Goal: Transaction & Acquisition: Purchase product/service

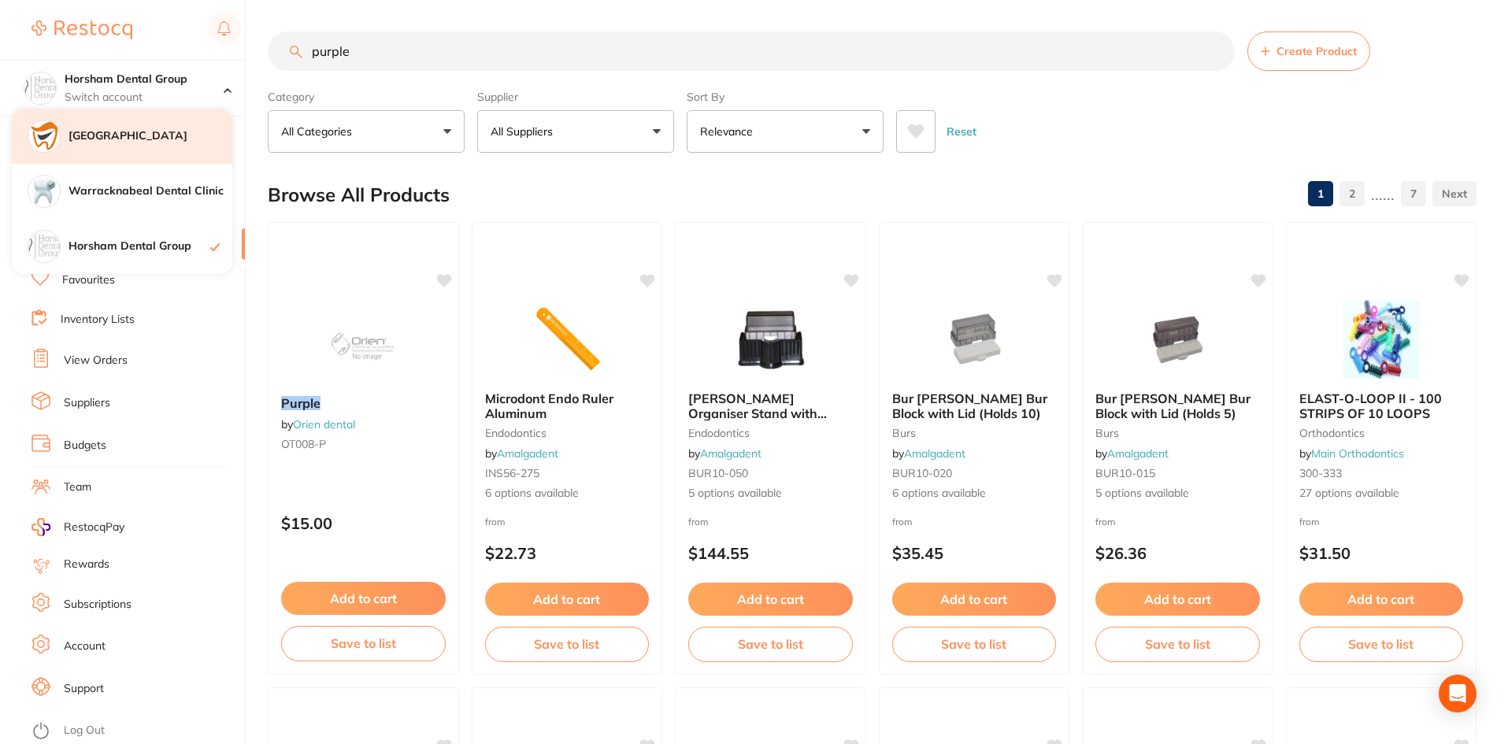
click at [166, 143] on h4 "[GEOGRAPHIC_DATA]" at bounding box center [151, 136] width 164 height 16
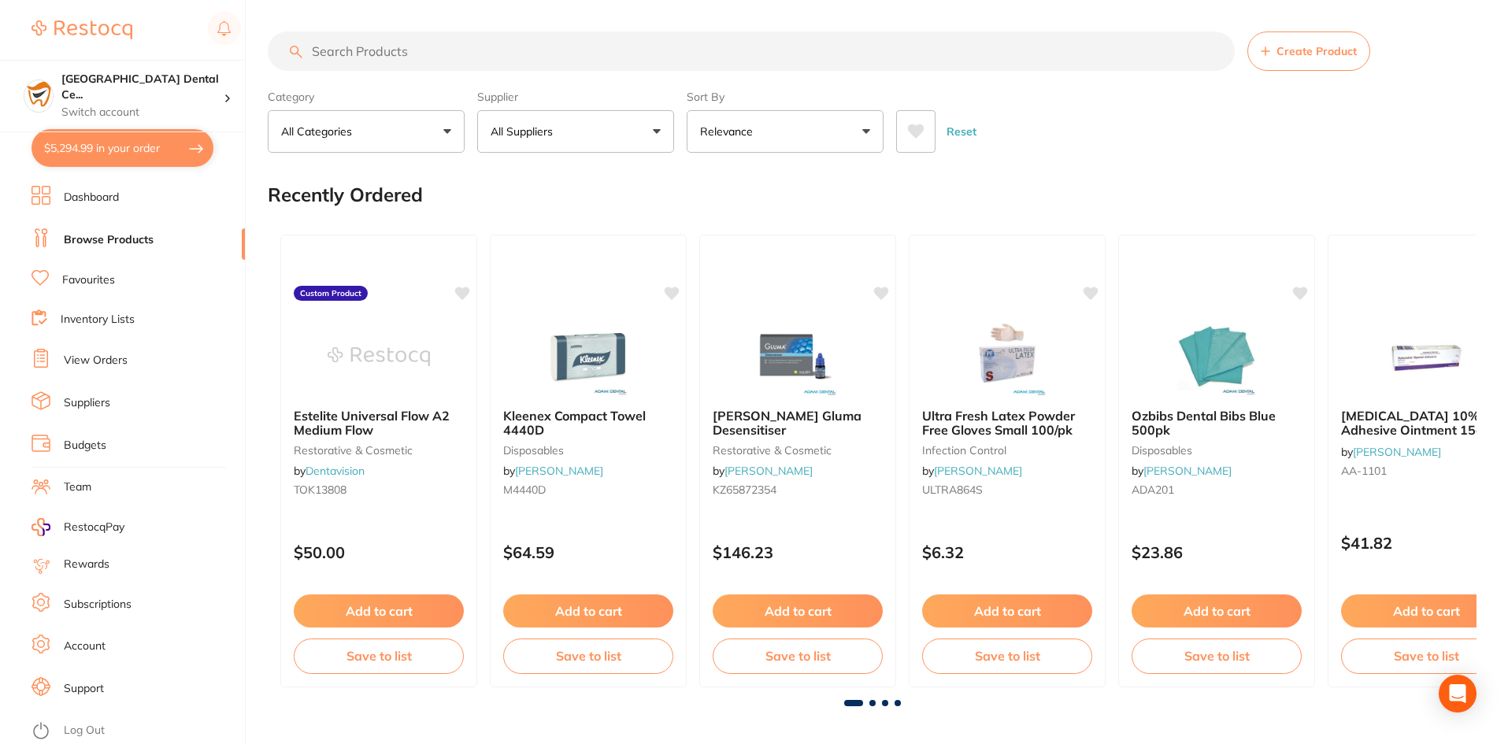
click at [139, 144] on button "$5,294.99 in your order" at bounding box center [123, 148] width 182 height 38
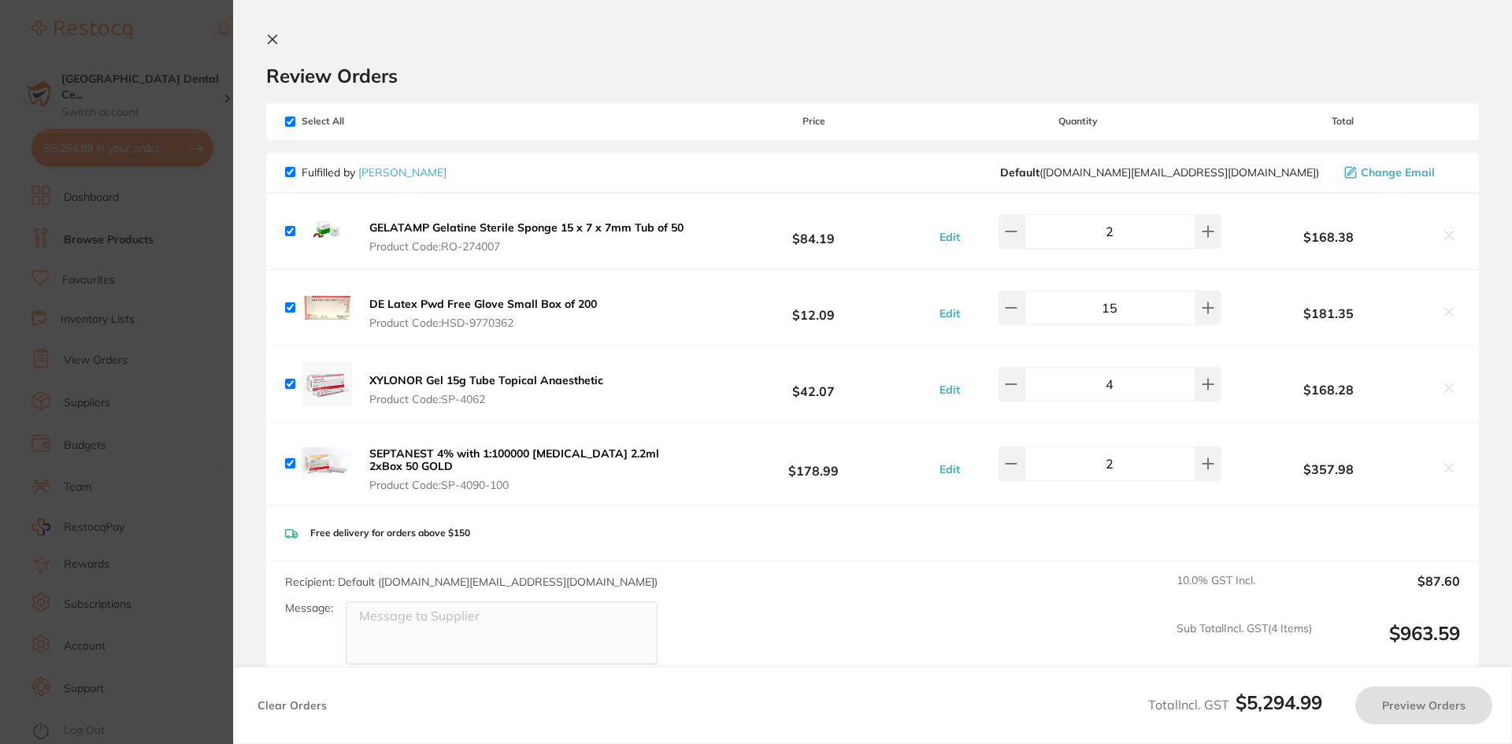
checkbox input "true"
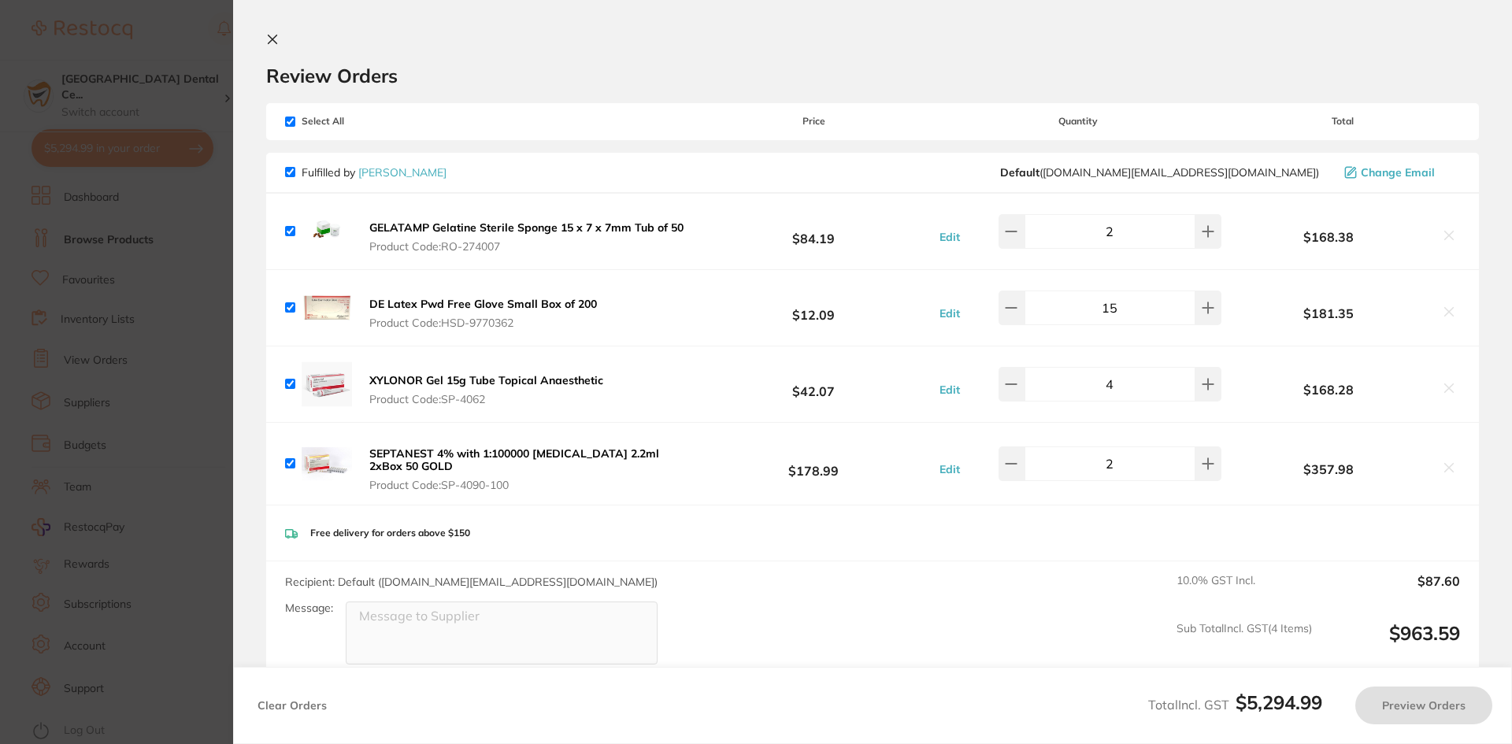
checkbox input "true"
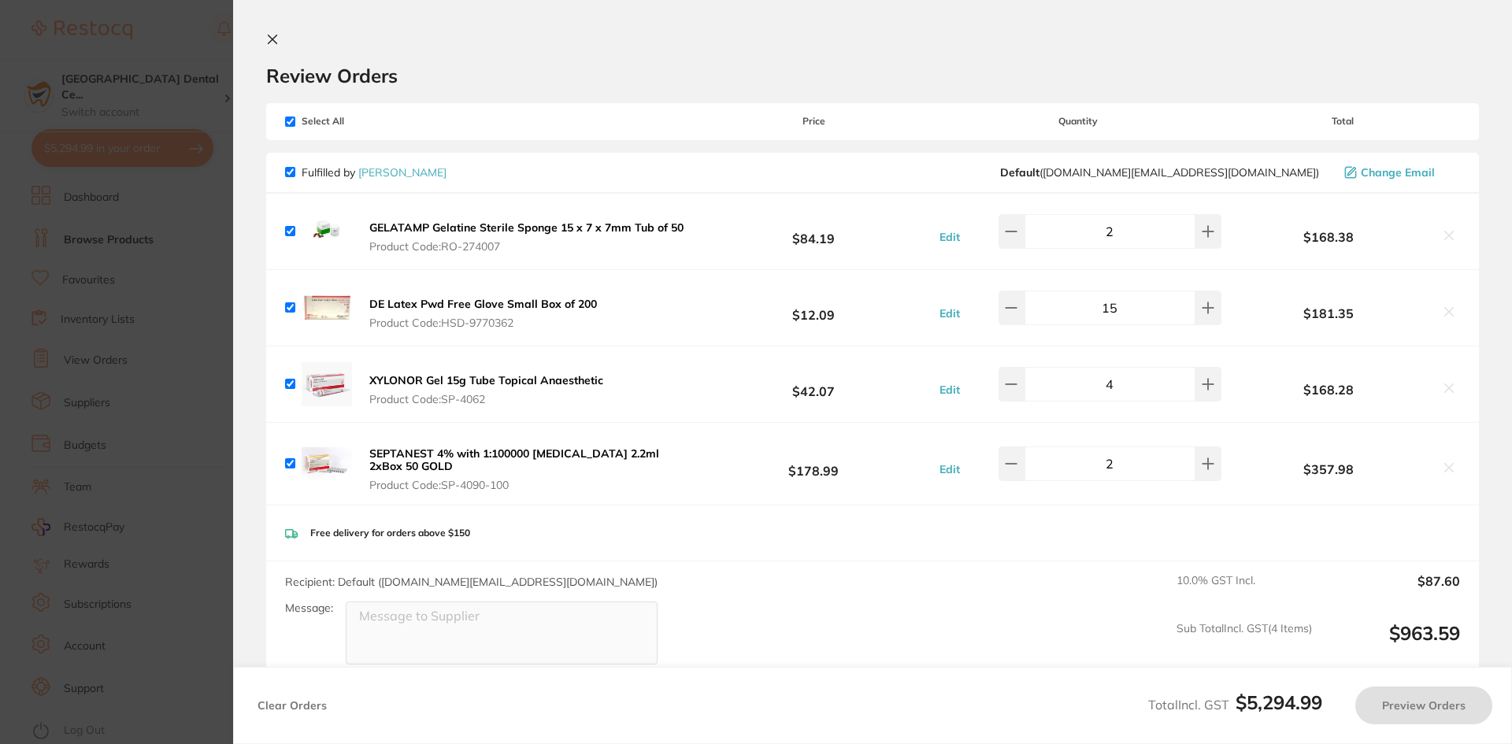
checkbox input "true"
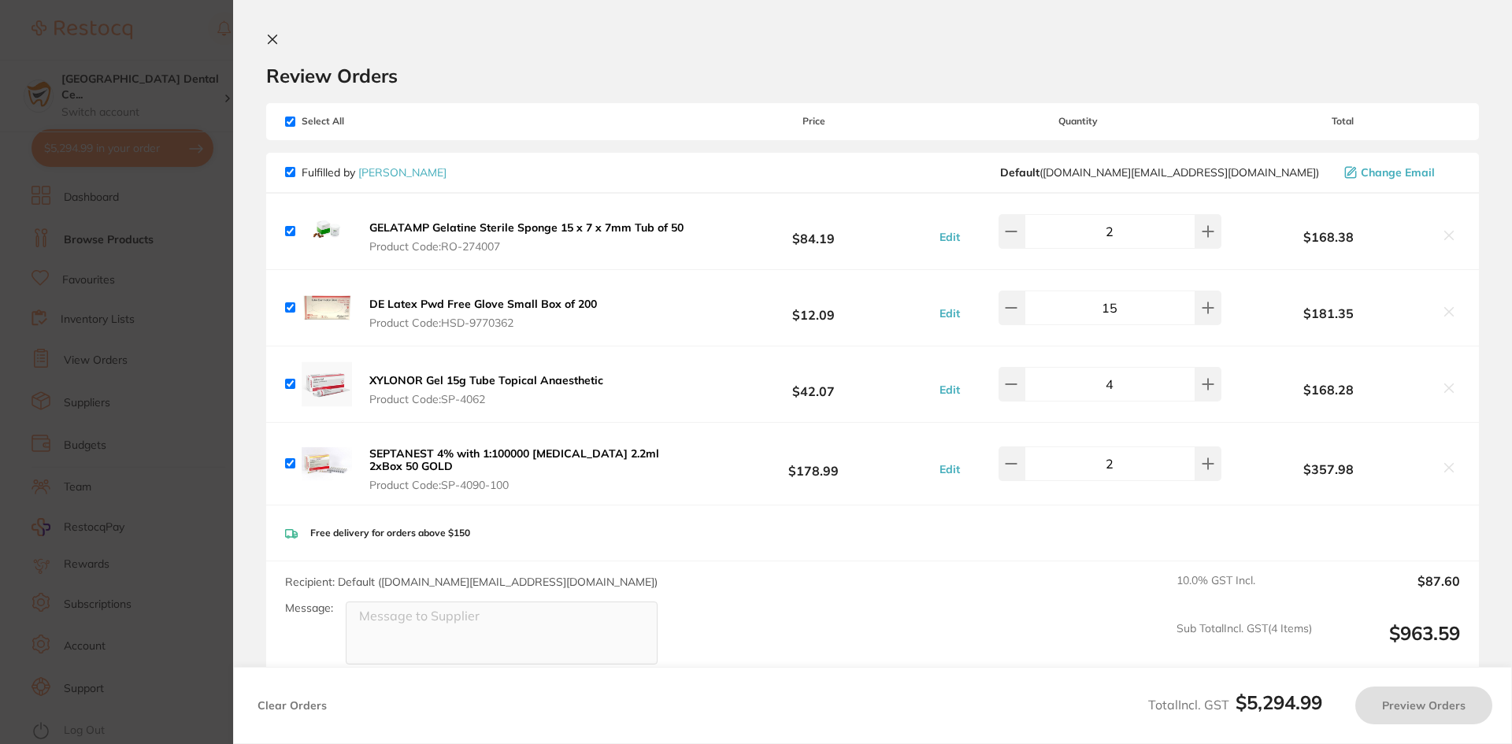
checkbox input "true"
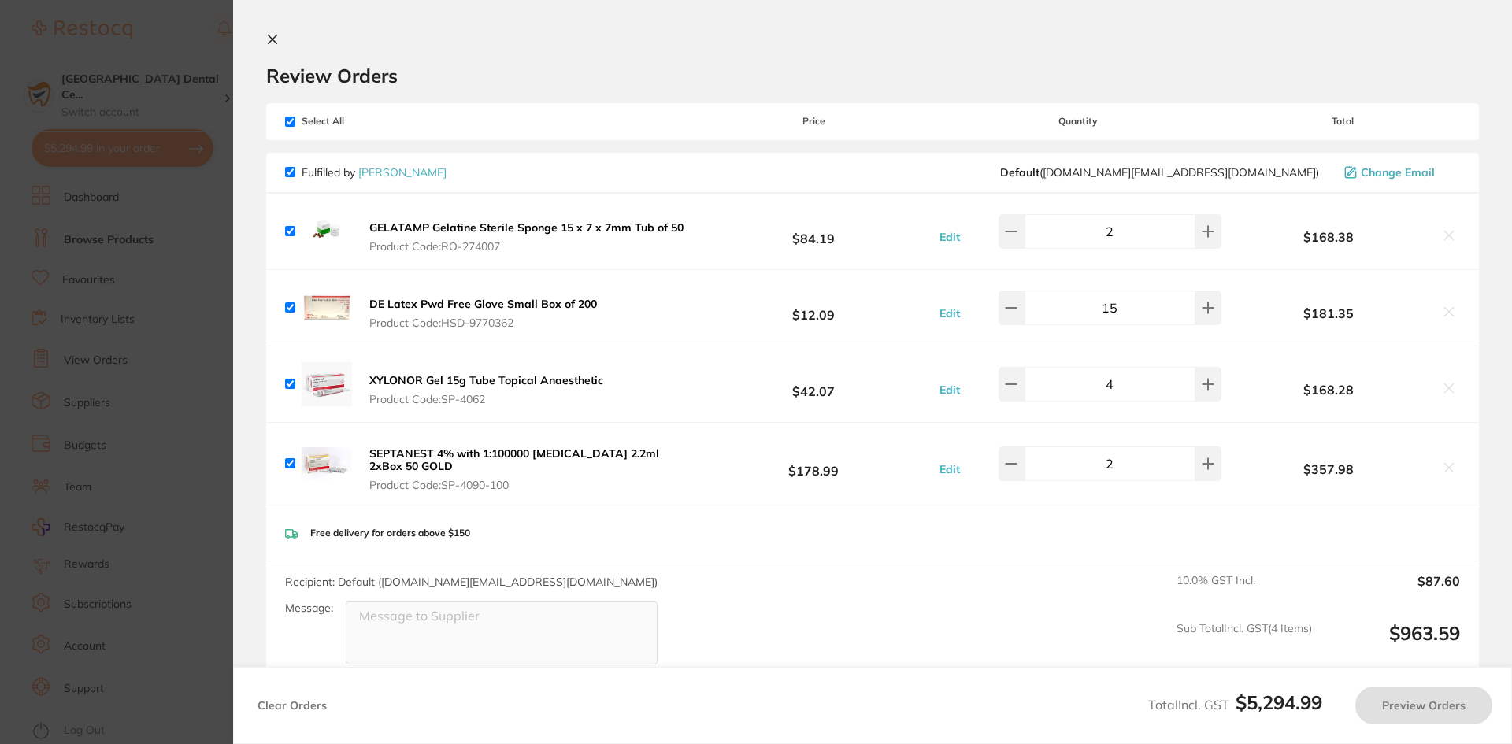
checkbox input "true"
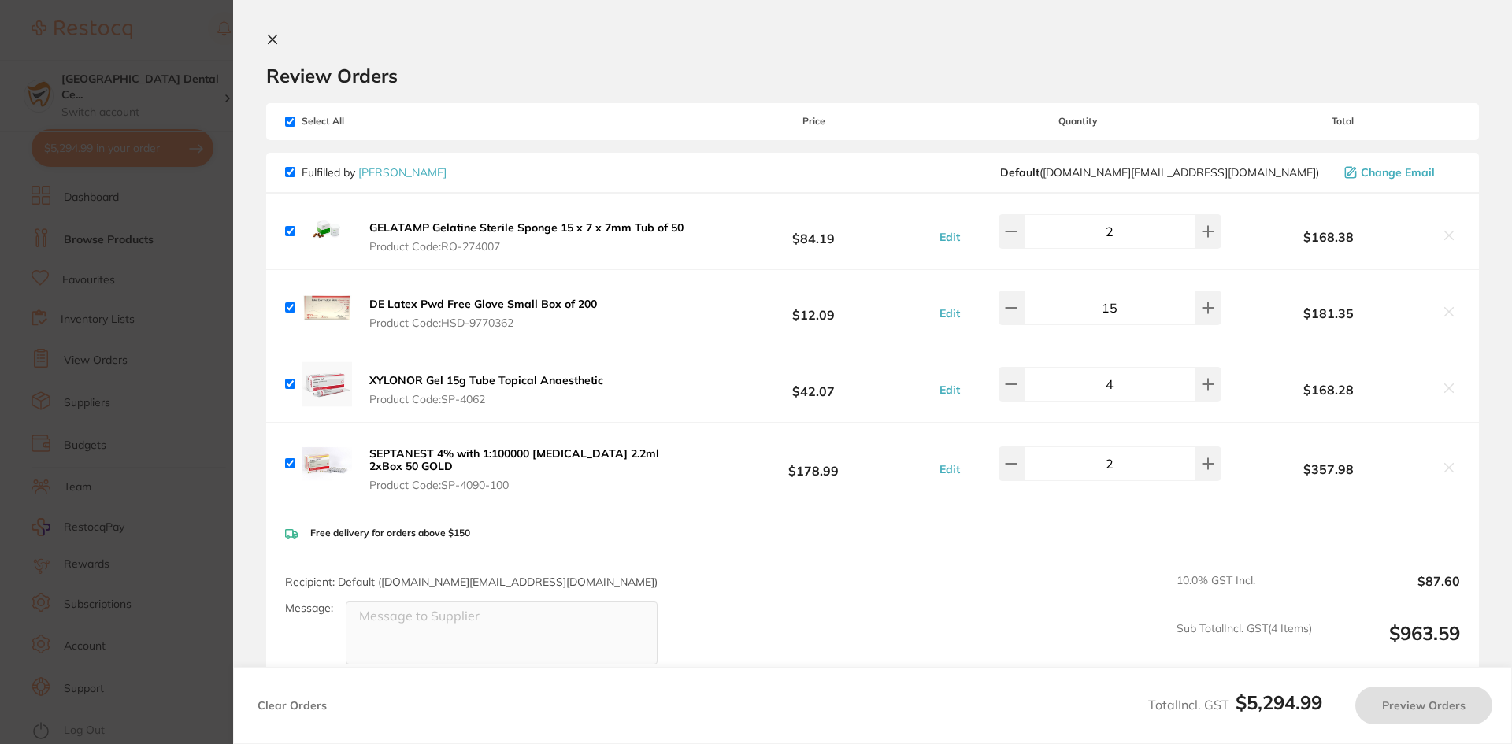
checkbox input "true"
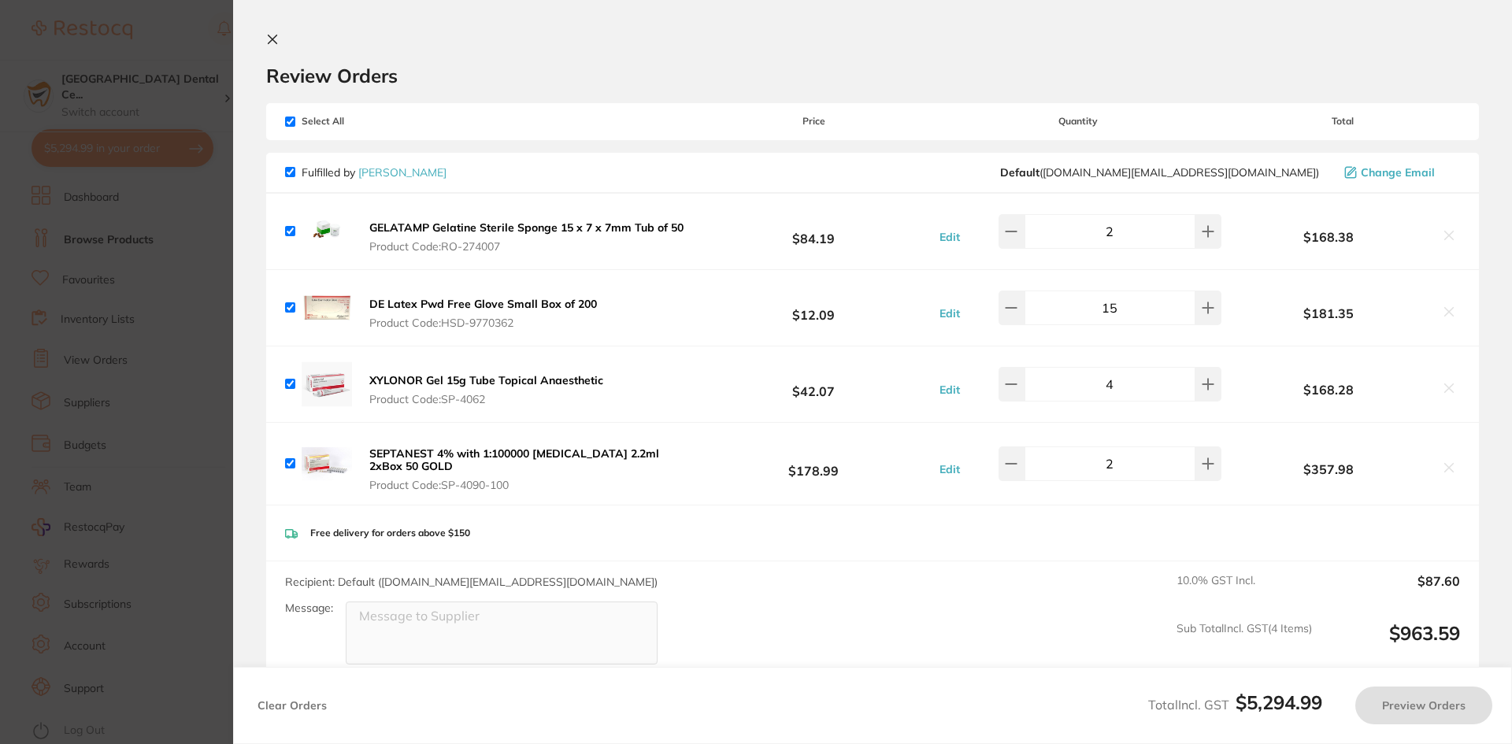
checkbox input "true"
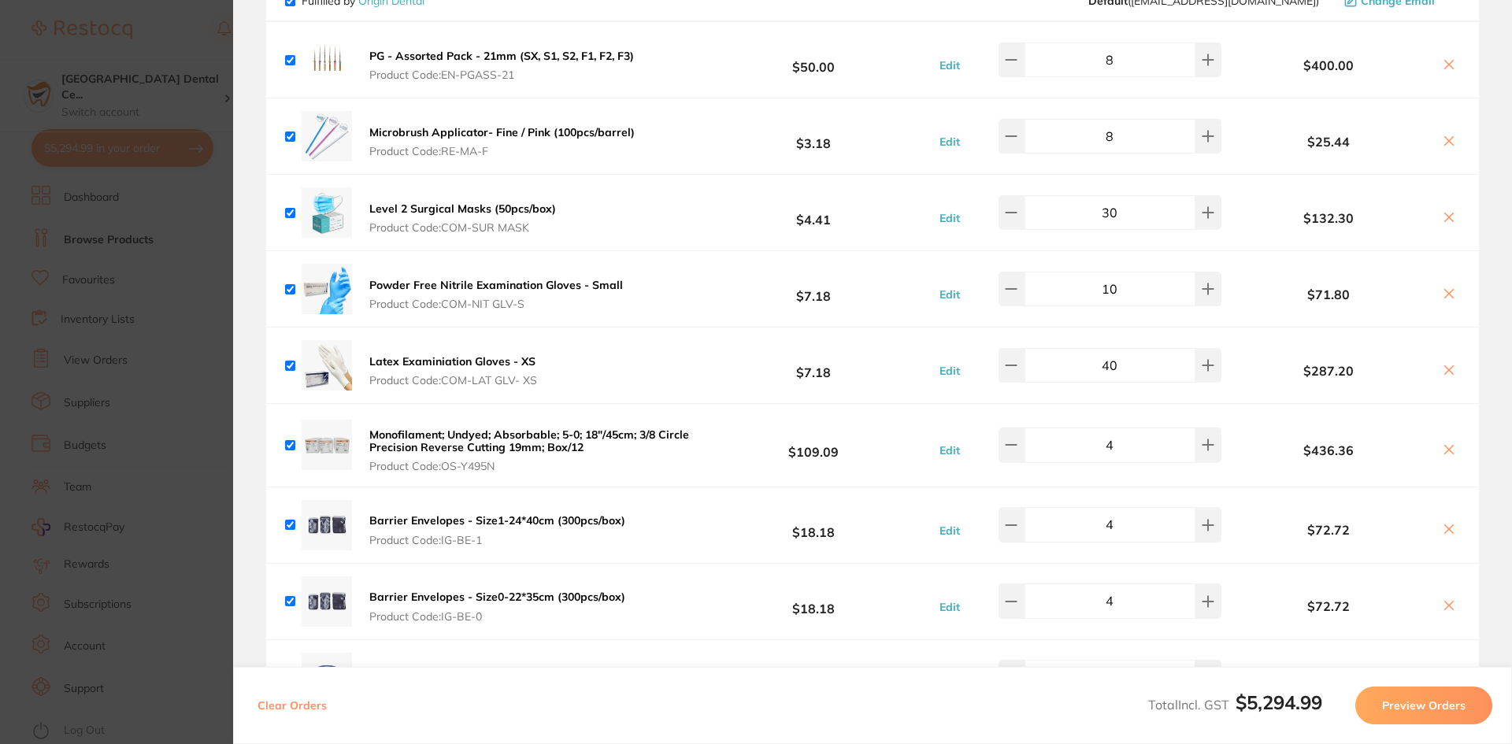
scroll to position [394, 0]
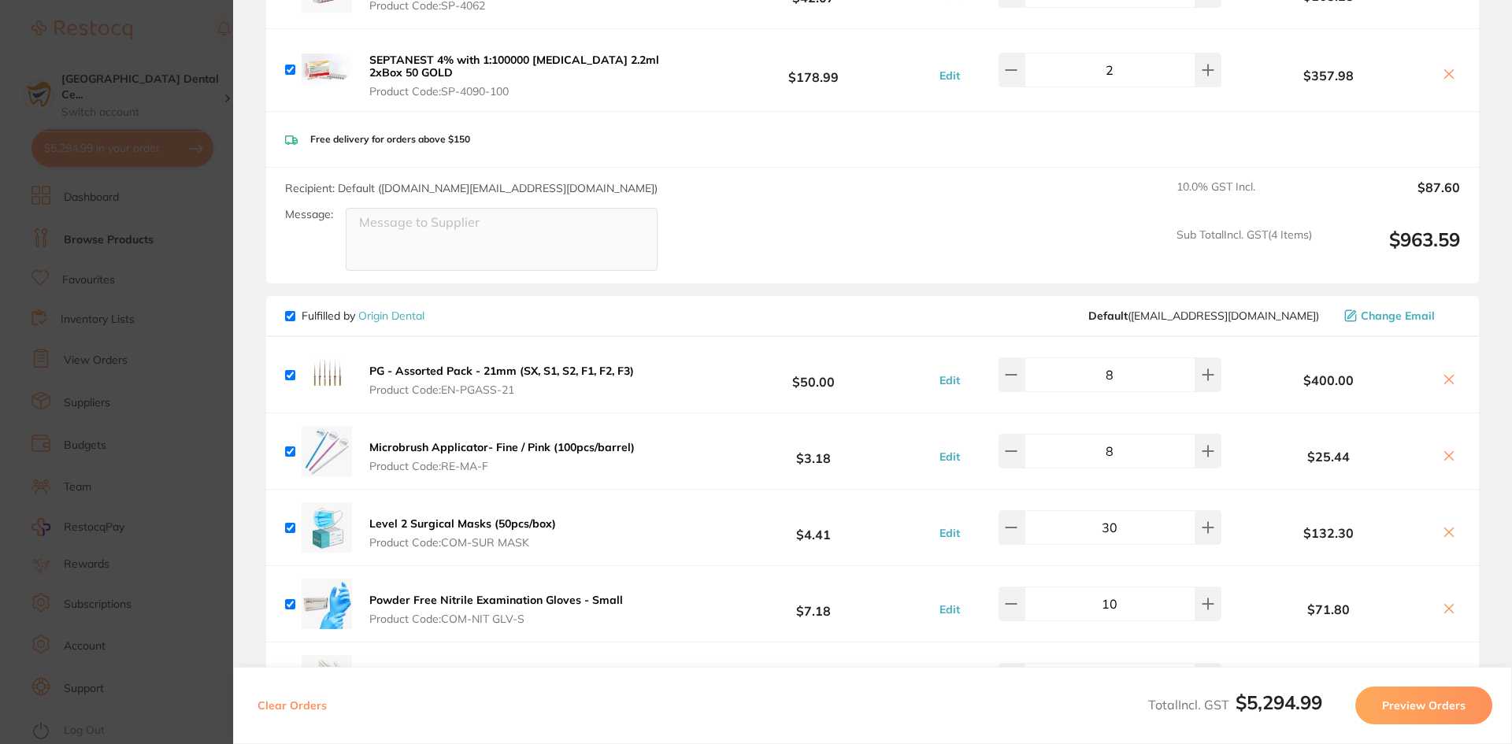
click at [593, 365] on b "PG - Assorted Pack - 21mm (SX, S1, S2, F1, F2, F3)" at bounding box center [501, 371] width 265 height 14
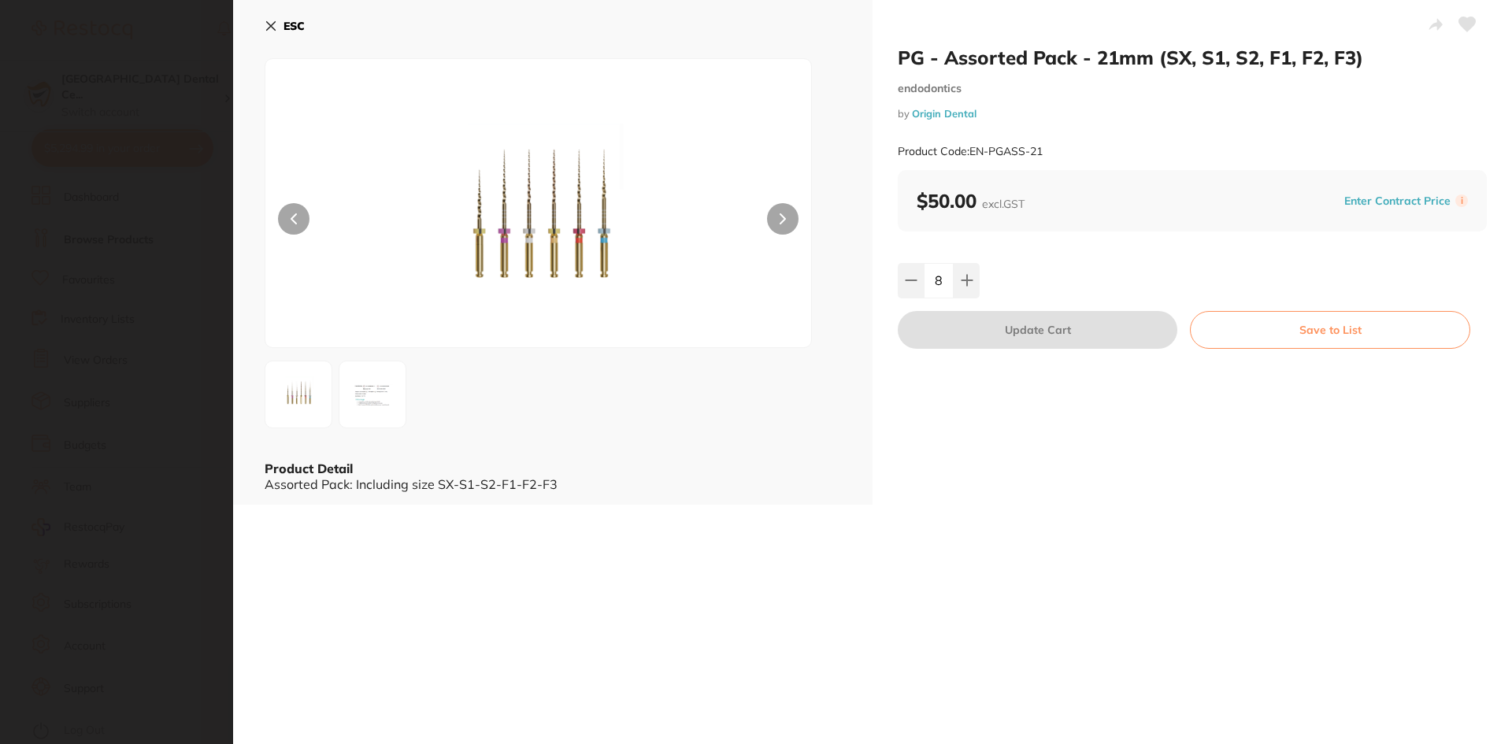
click at [143, 258] on section "PG - Assorted Pack - 21mm (SX, S1, S2, F1, F2, F3) endodontics by Origin Dental…" at bounding box center [756, 372] width 1512 height 744
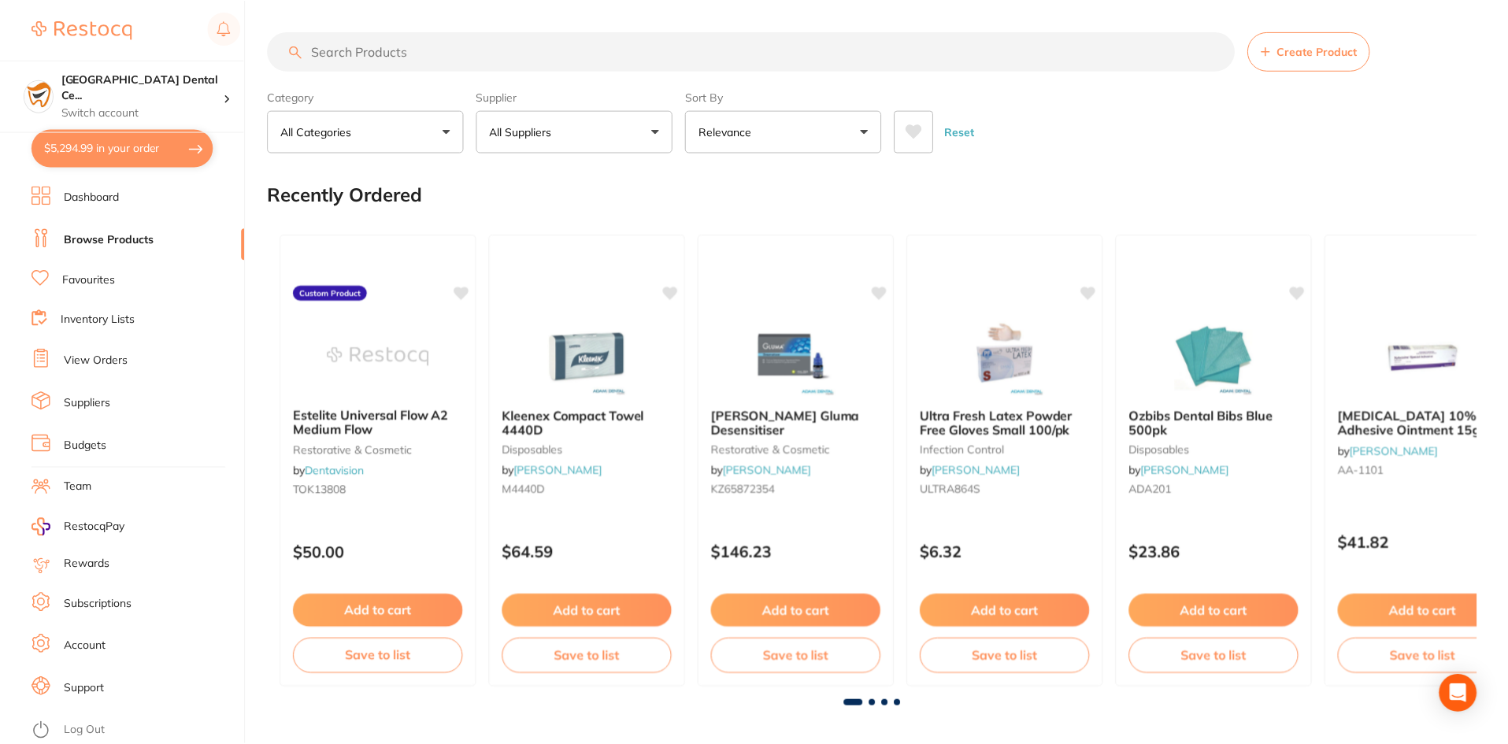
scroll to position [24, 0]
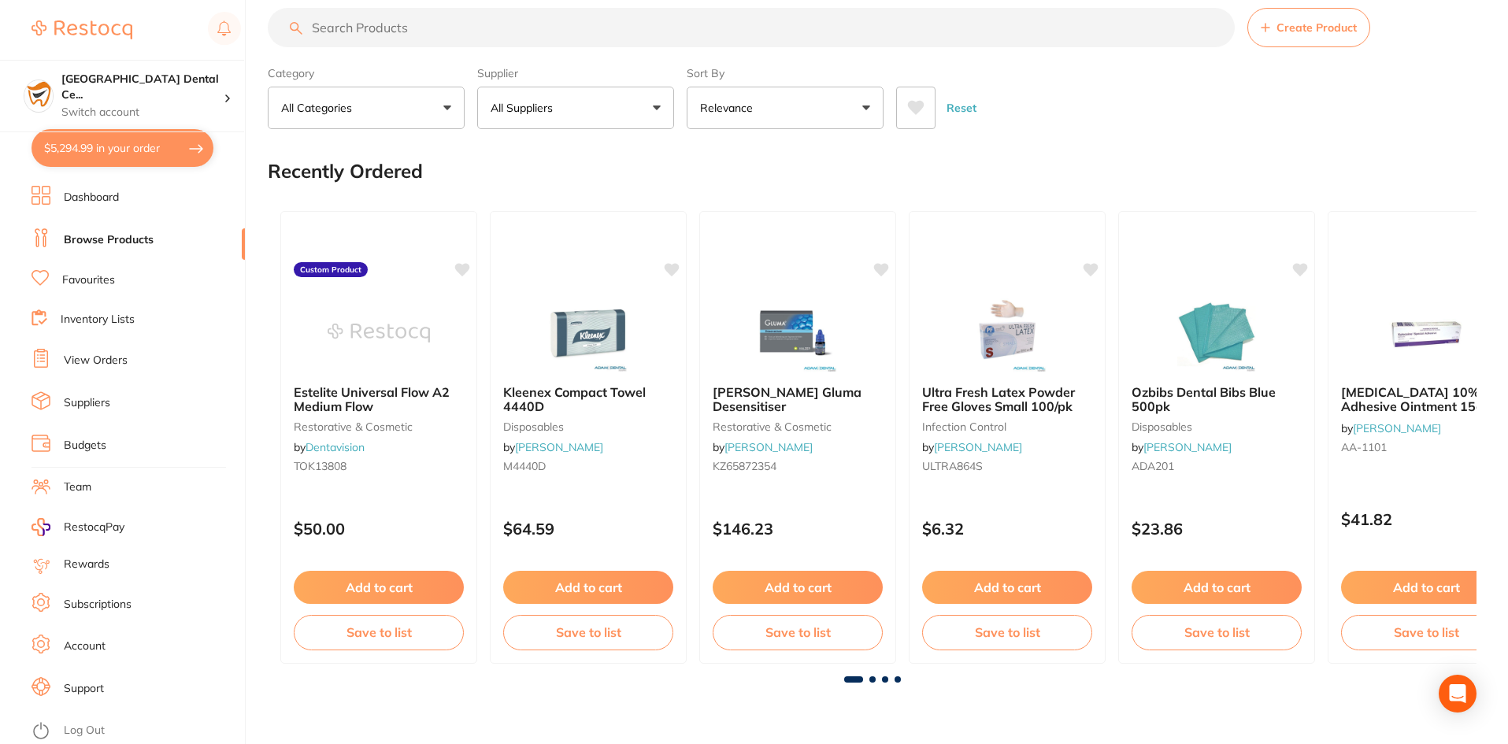
click at [169, 143] on button "$5,294.99 in your order" at bounding box center [123, 148] width 182 height 38
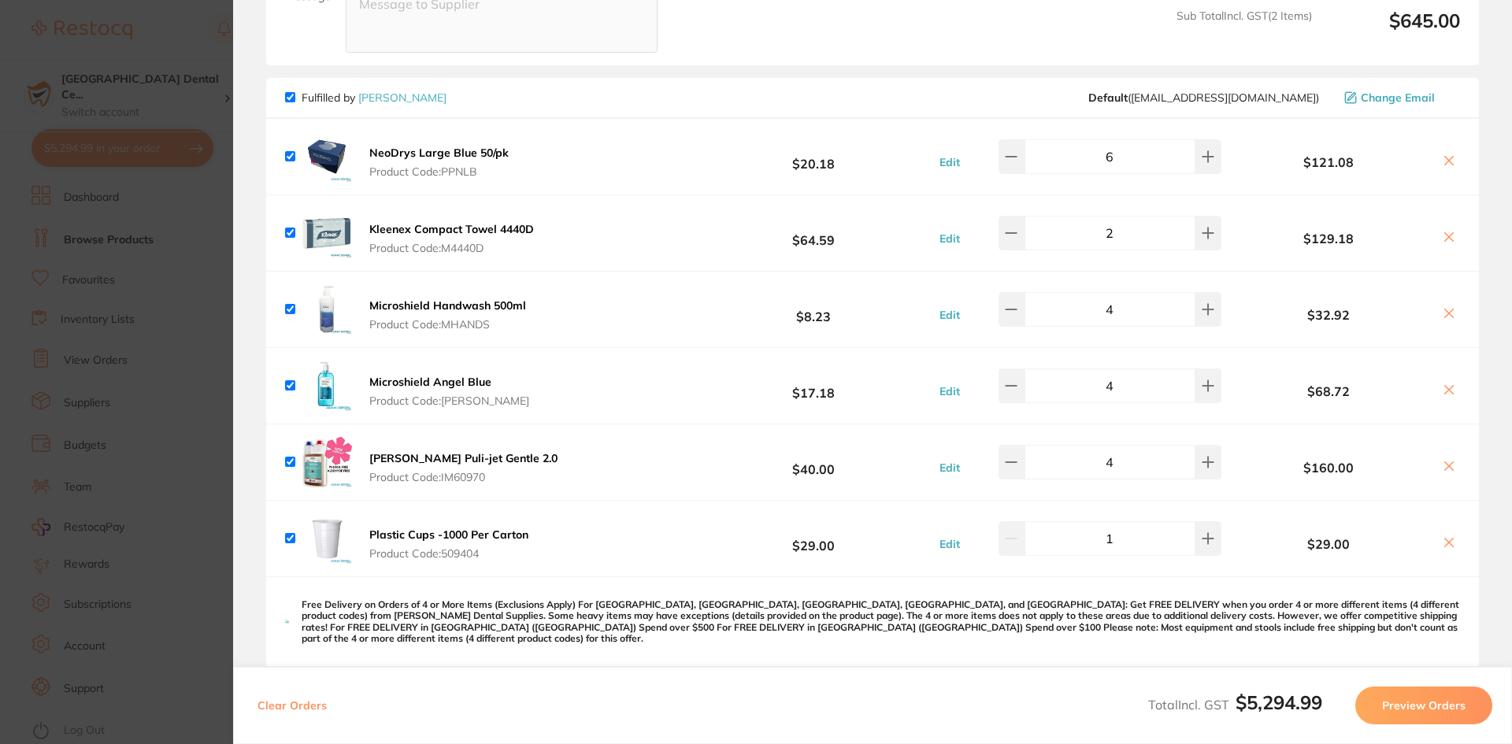
scroll to position [1908, 0]
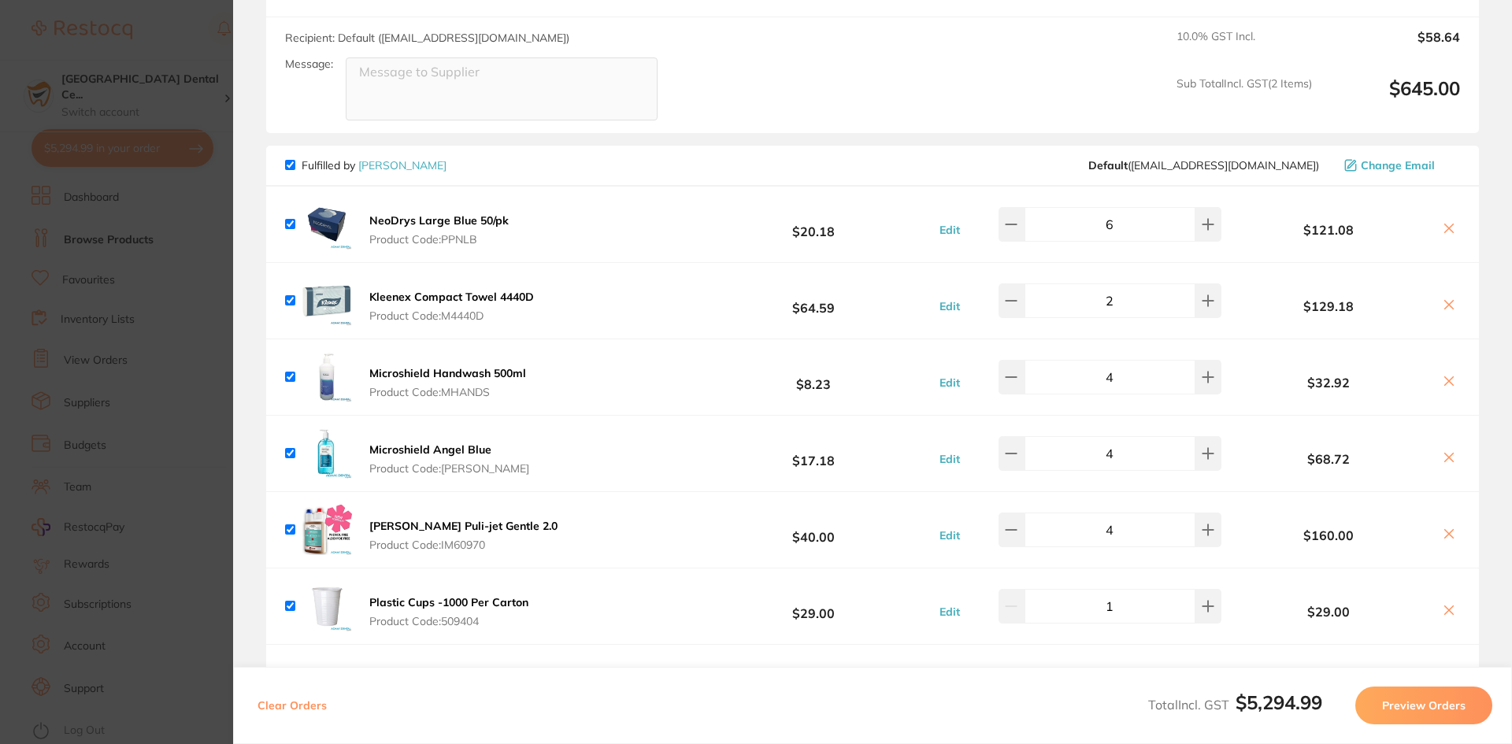
click at [171, 291] on section "Update RRP Set your pre negotiated price for this item. Item Agreed RRP (excl. …" at bounding box center [756, 372] width 1512 height 744
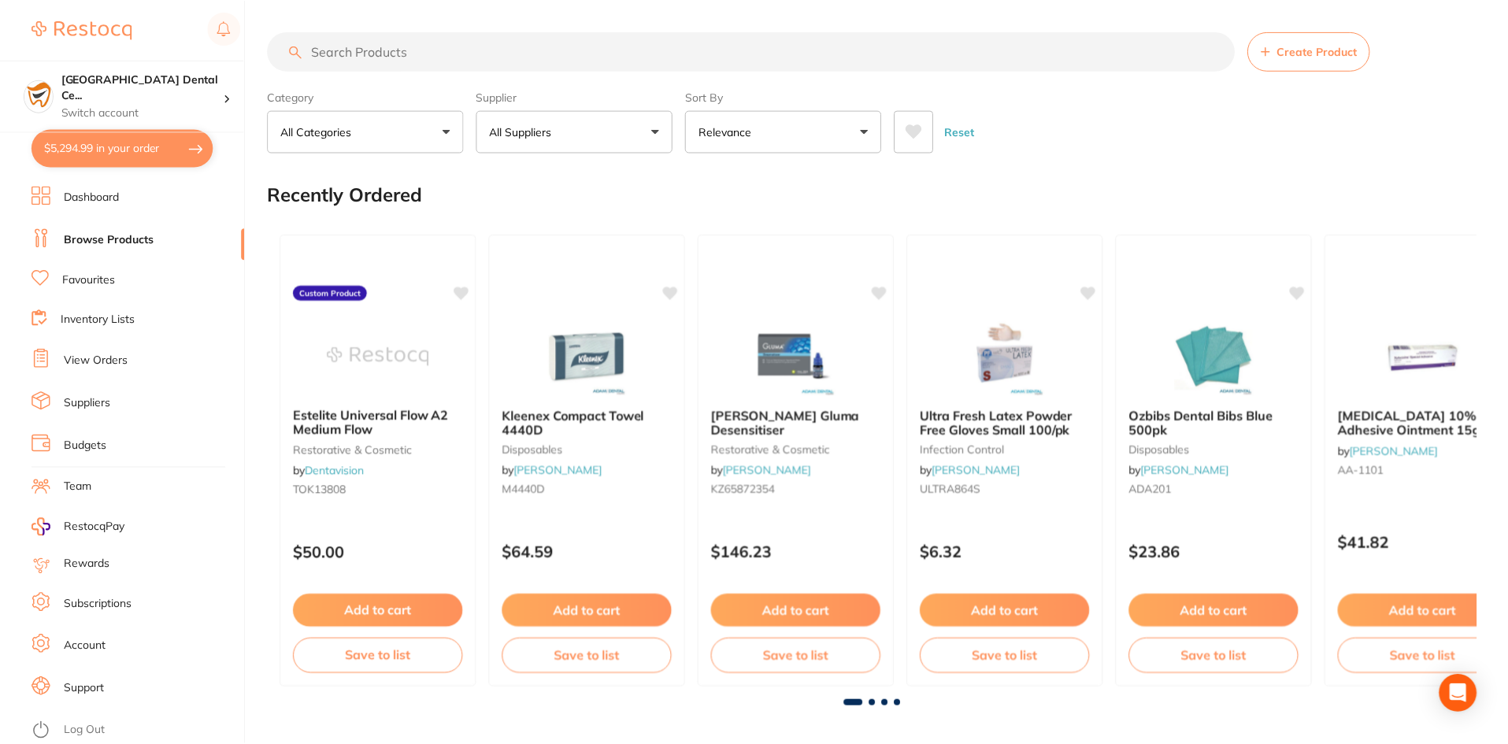
scroll to position [24, 0]
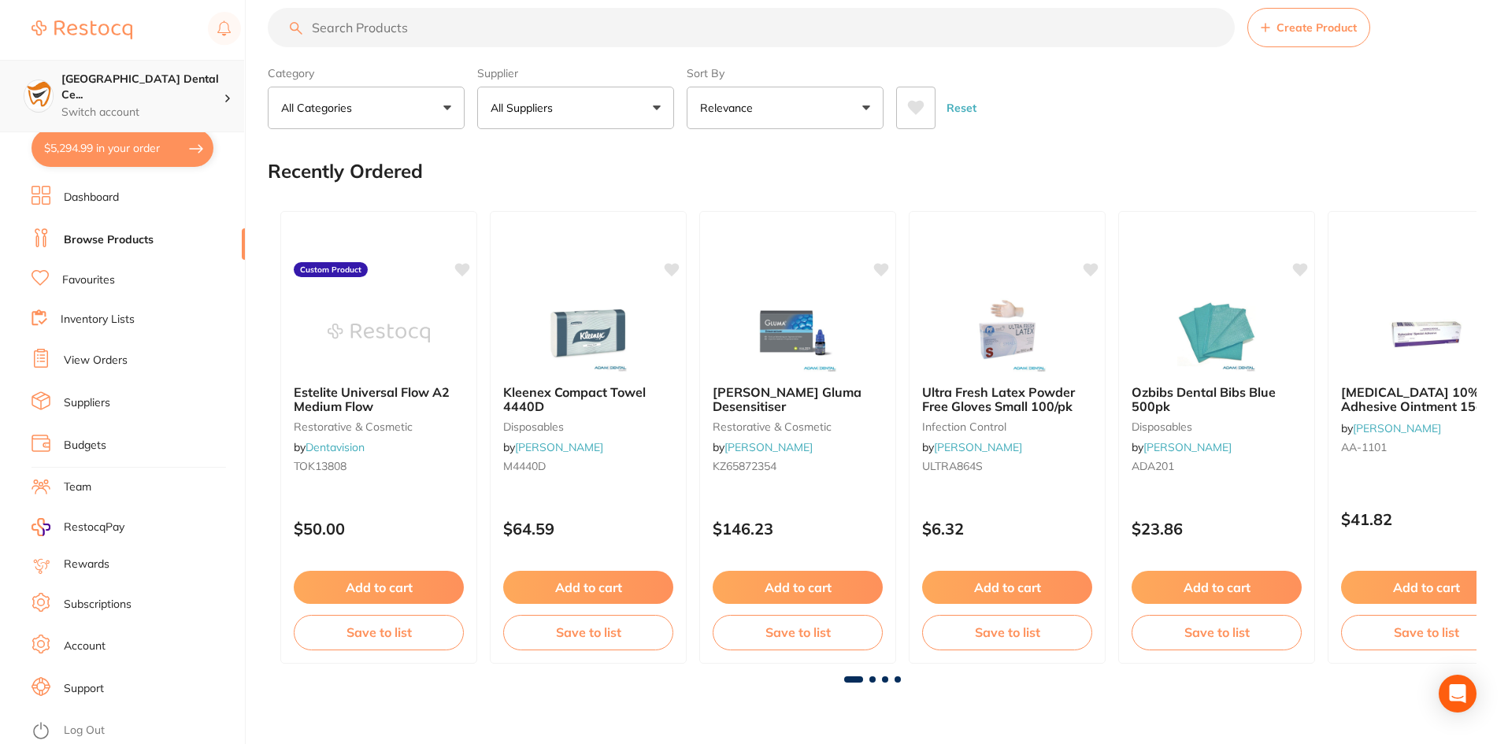
click at [203, 105] on p "Switch account" at bounding box center [142, 113] width 162 height 16
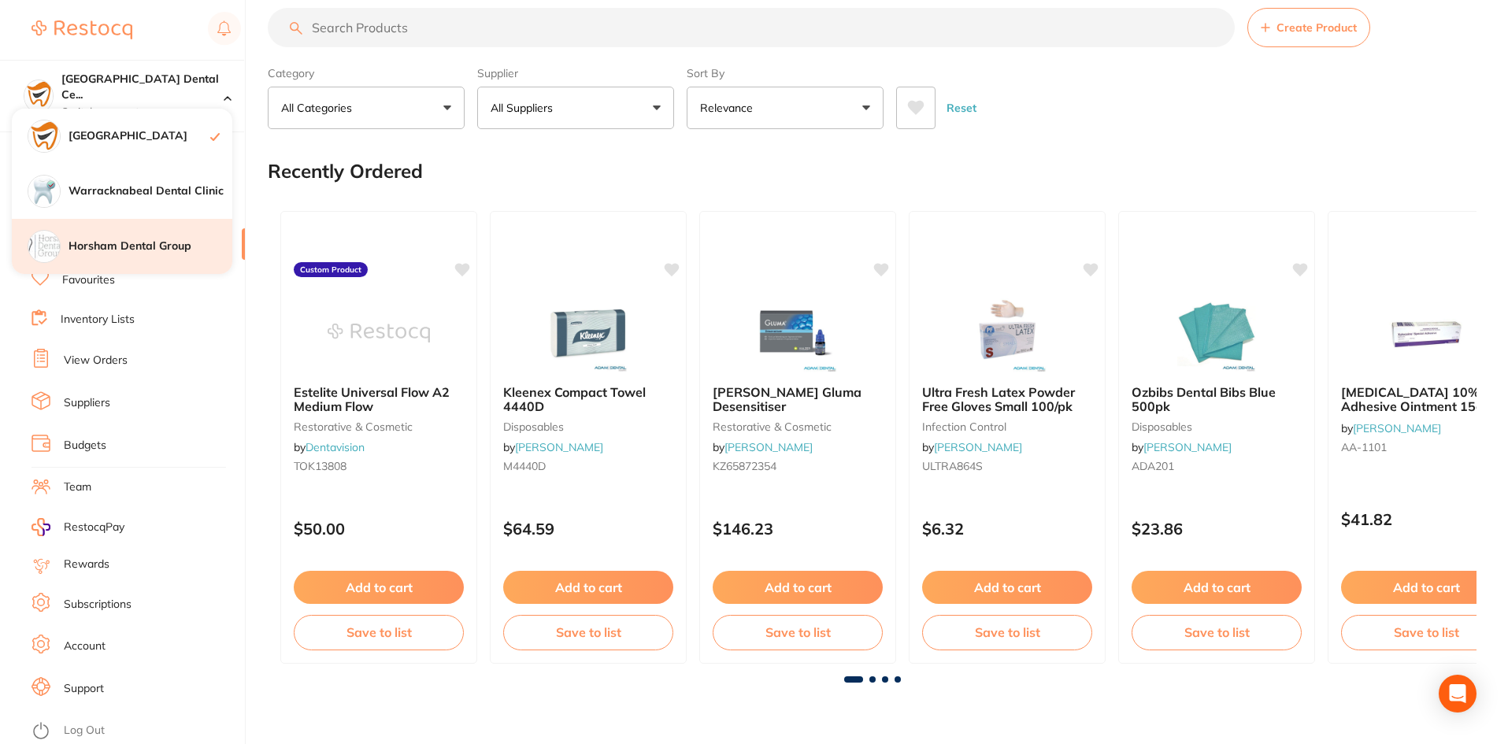
click at [124, 246] on h4 "Horsham Dental Group" at bounding box center [151, 247] width 164 height 16
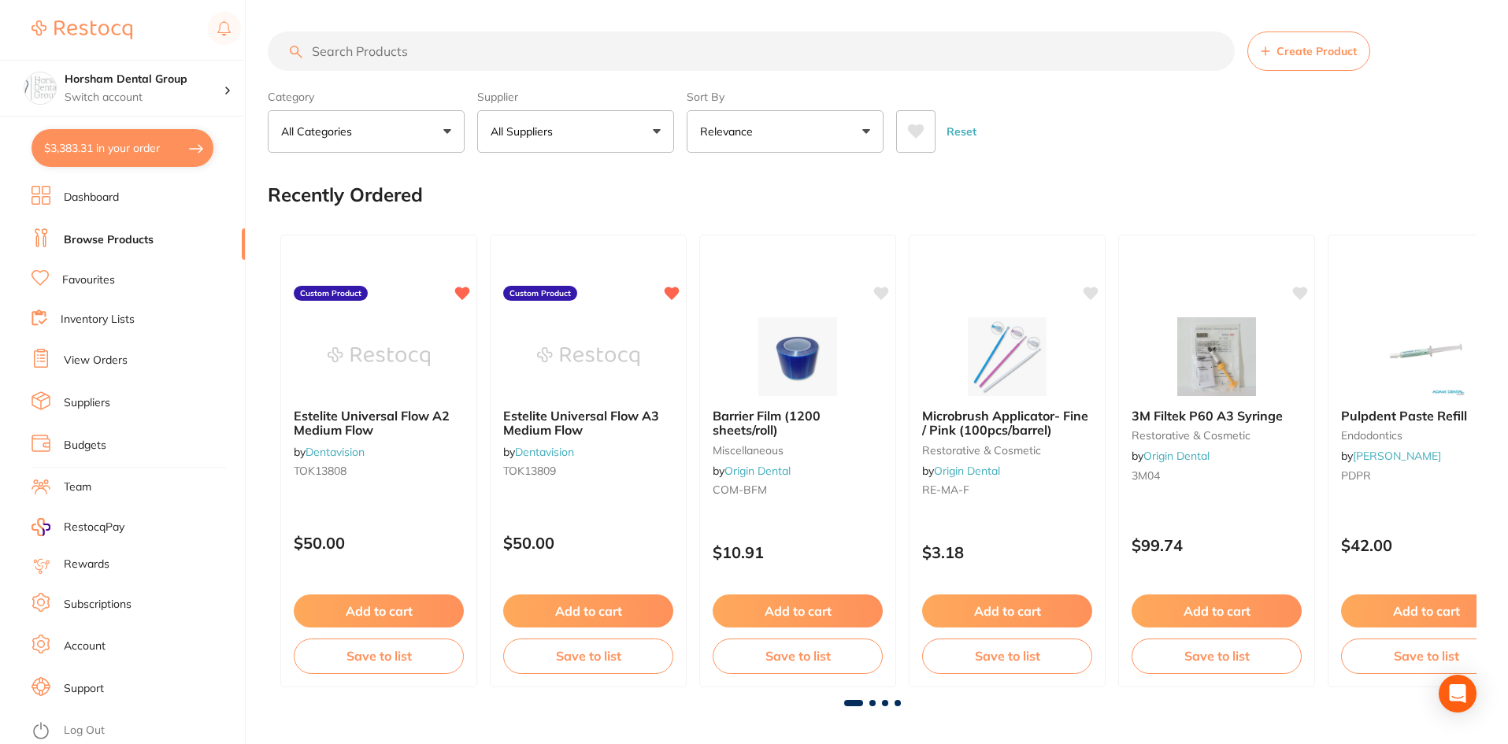
click at [175, 157] on button "$3,383.31 in your order" at bounding box center [123, 148] width 182 height 38
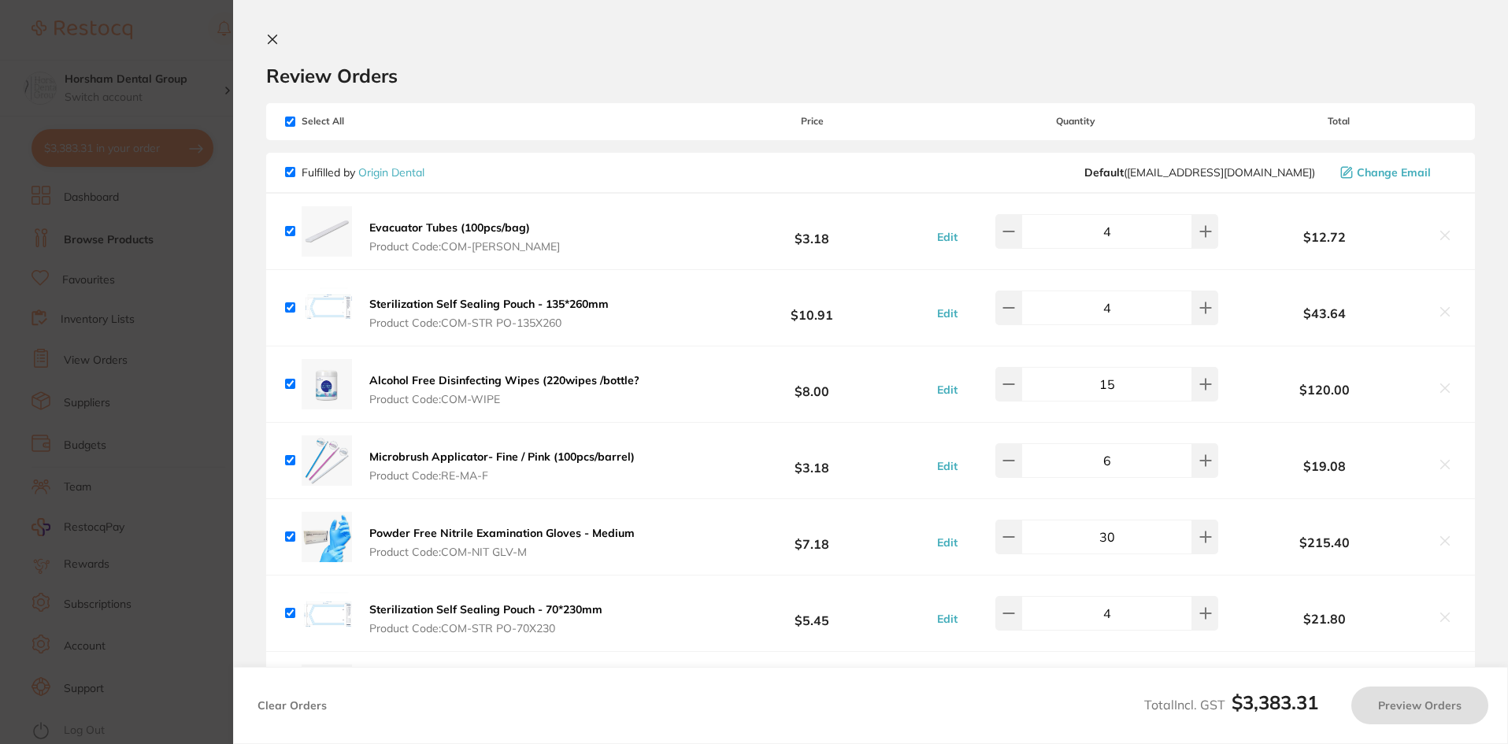
checkbox input "true"
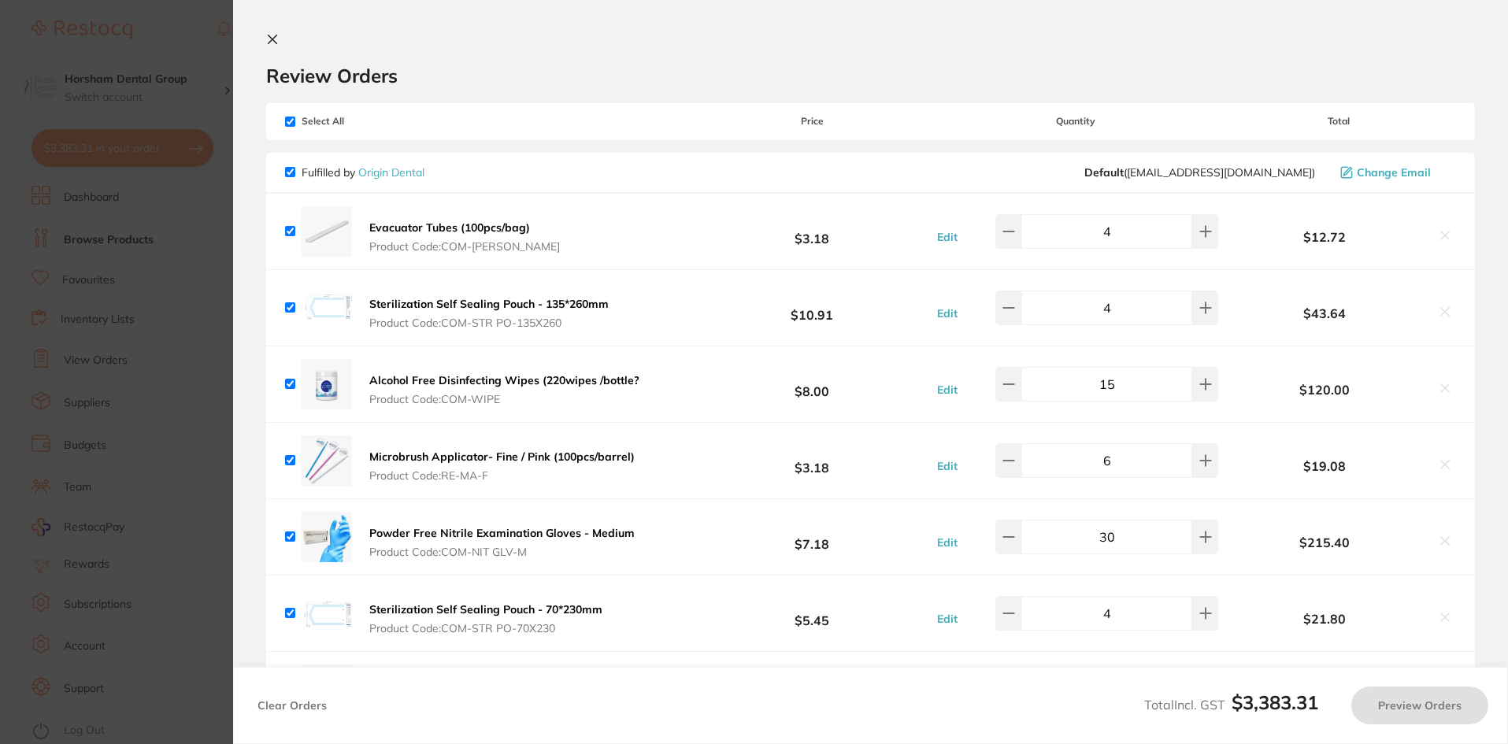
checkbox input "true"
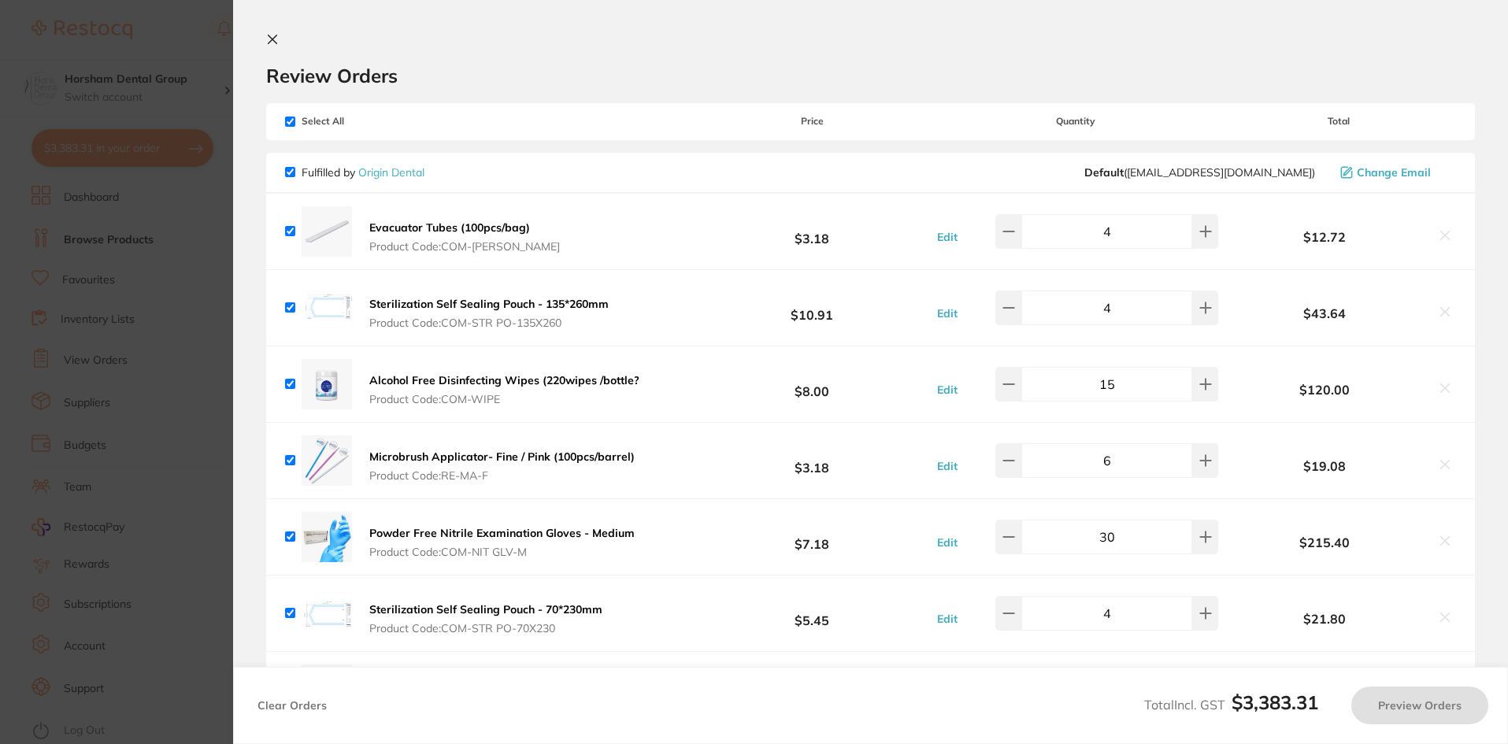
checkbox input "true"
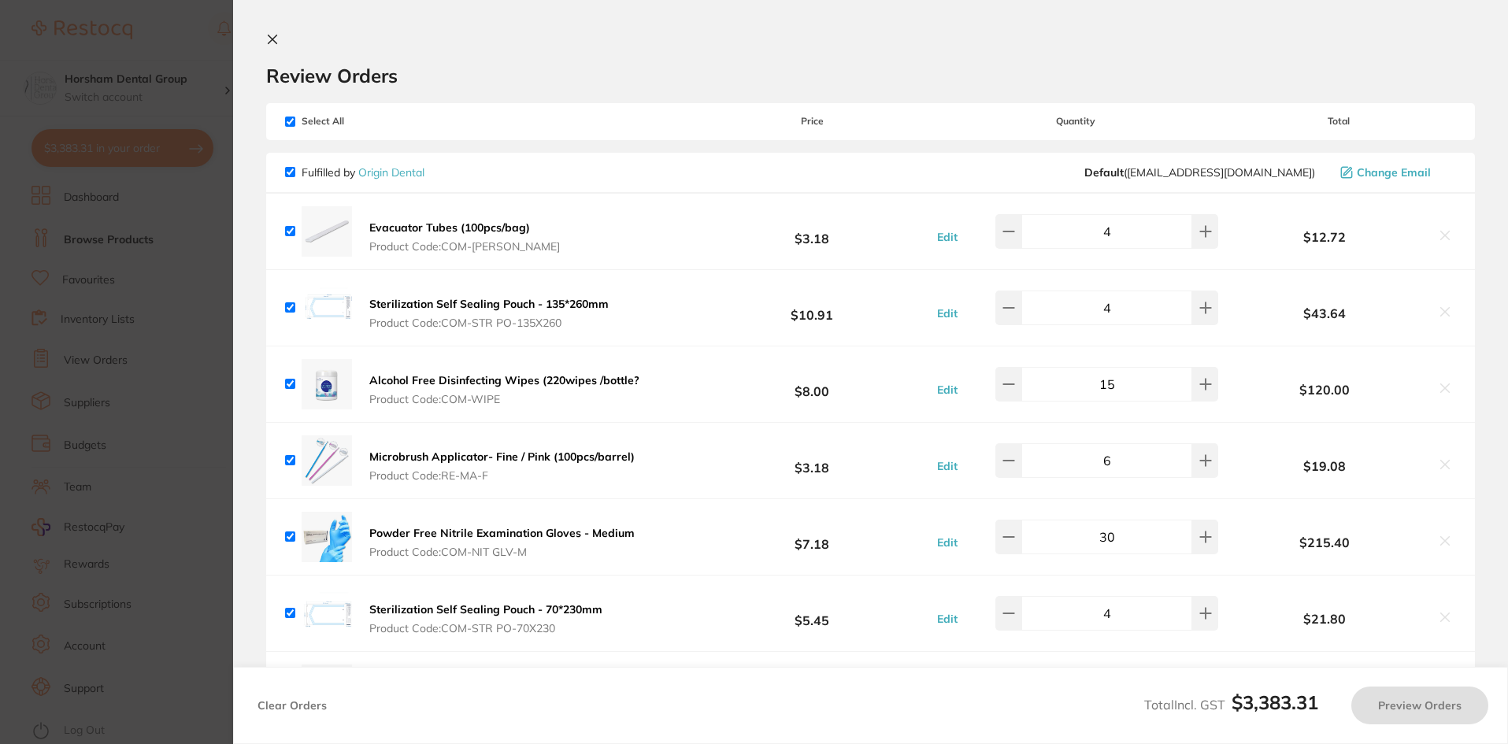
checkbox input "true"
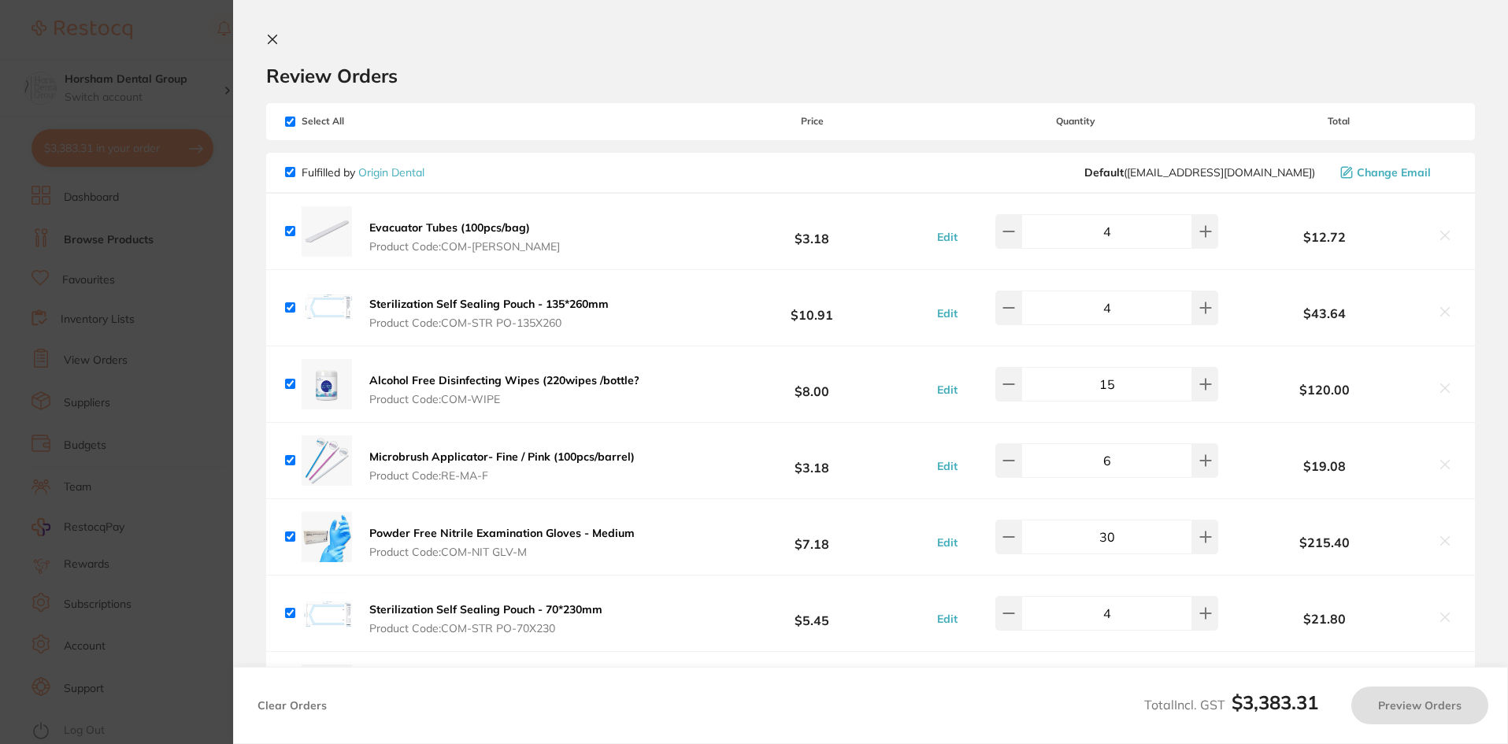
checkbox input "true"
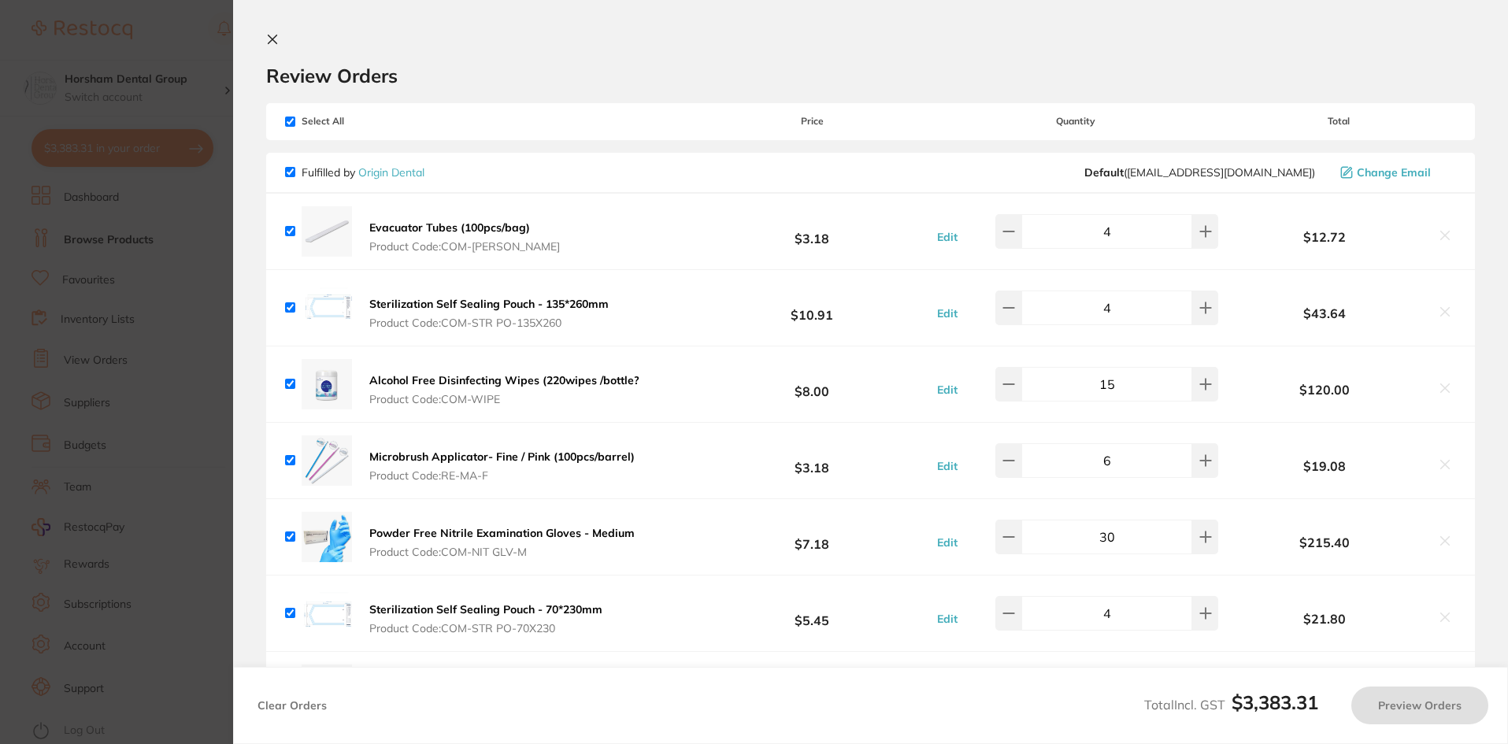
checkbox input "true"
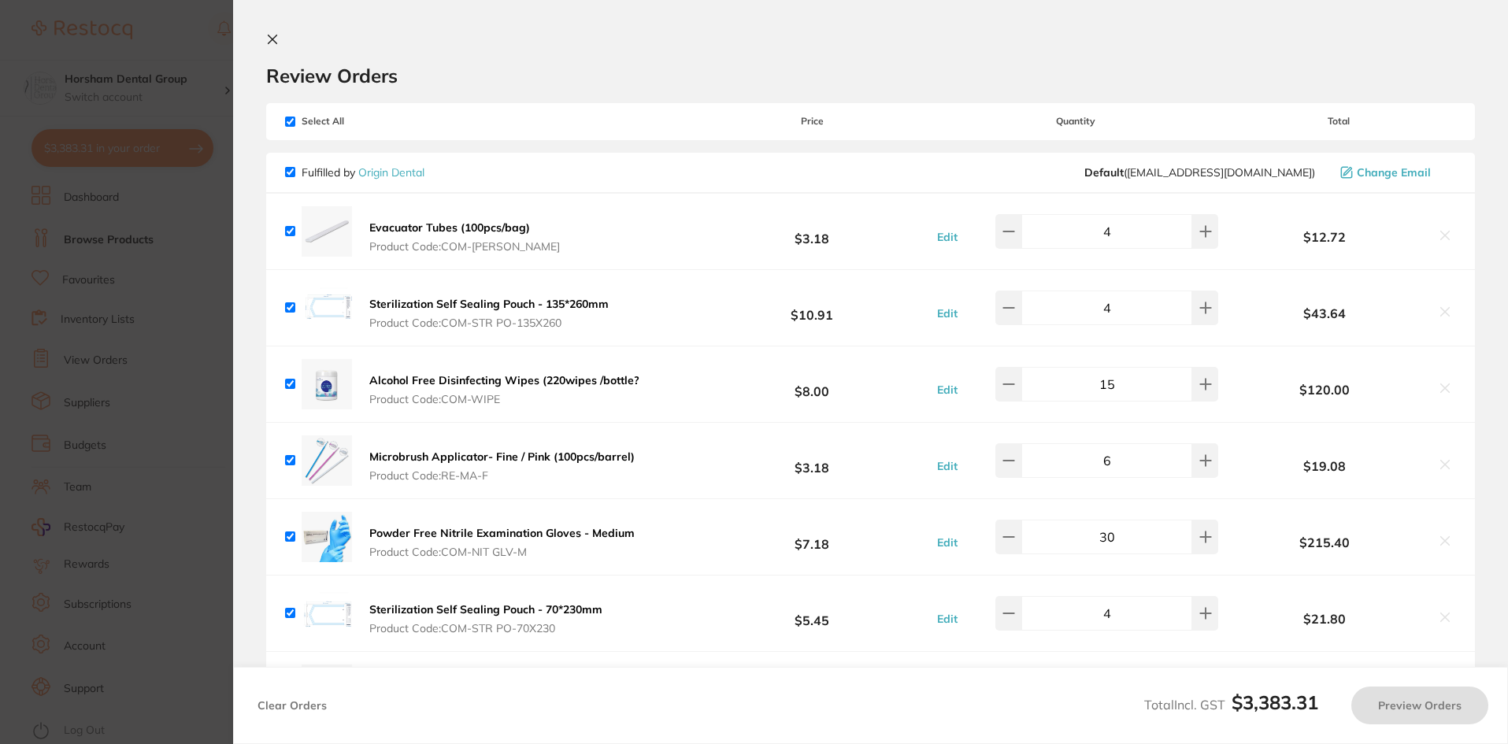
checkbox input "true"
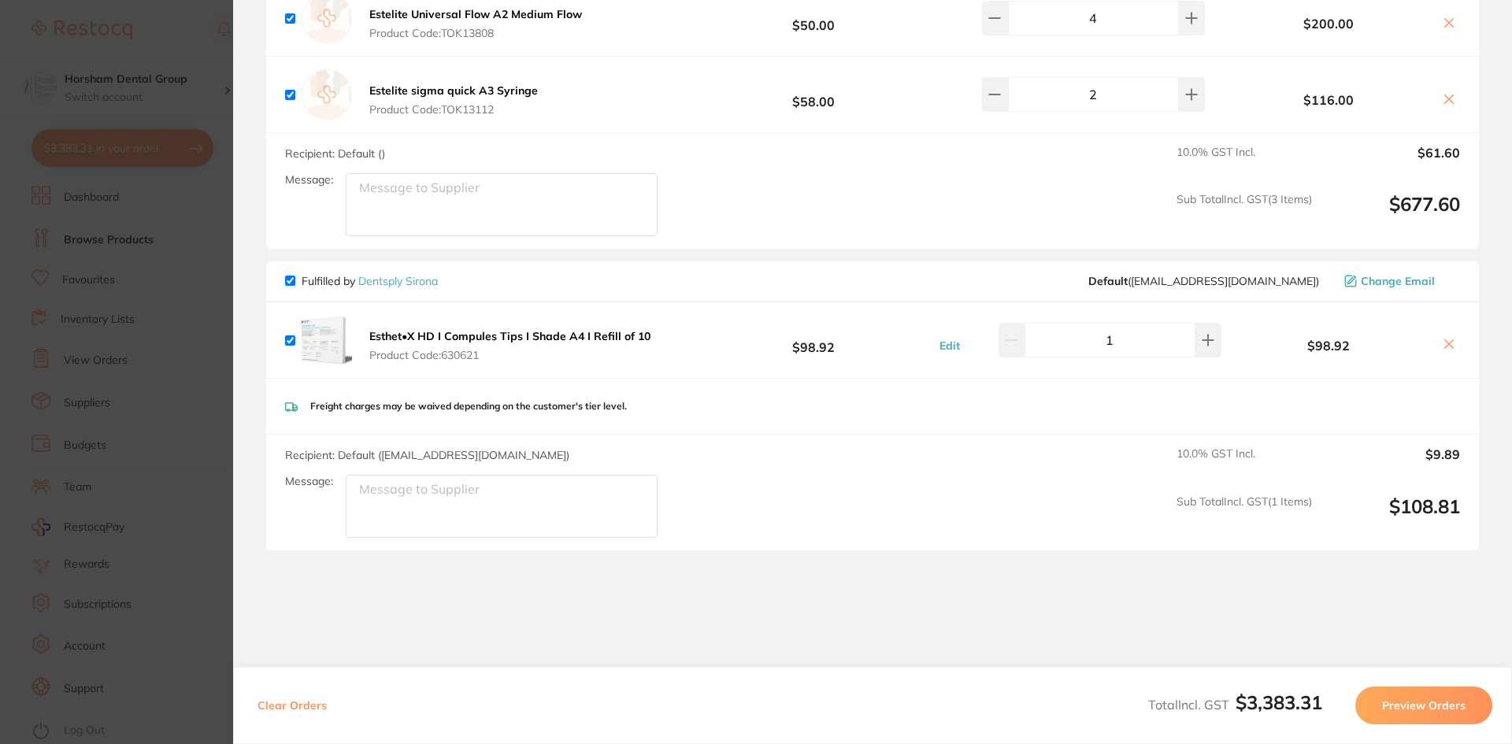
scroll to position [3095, 0]
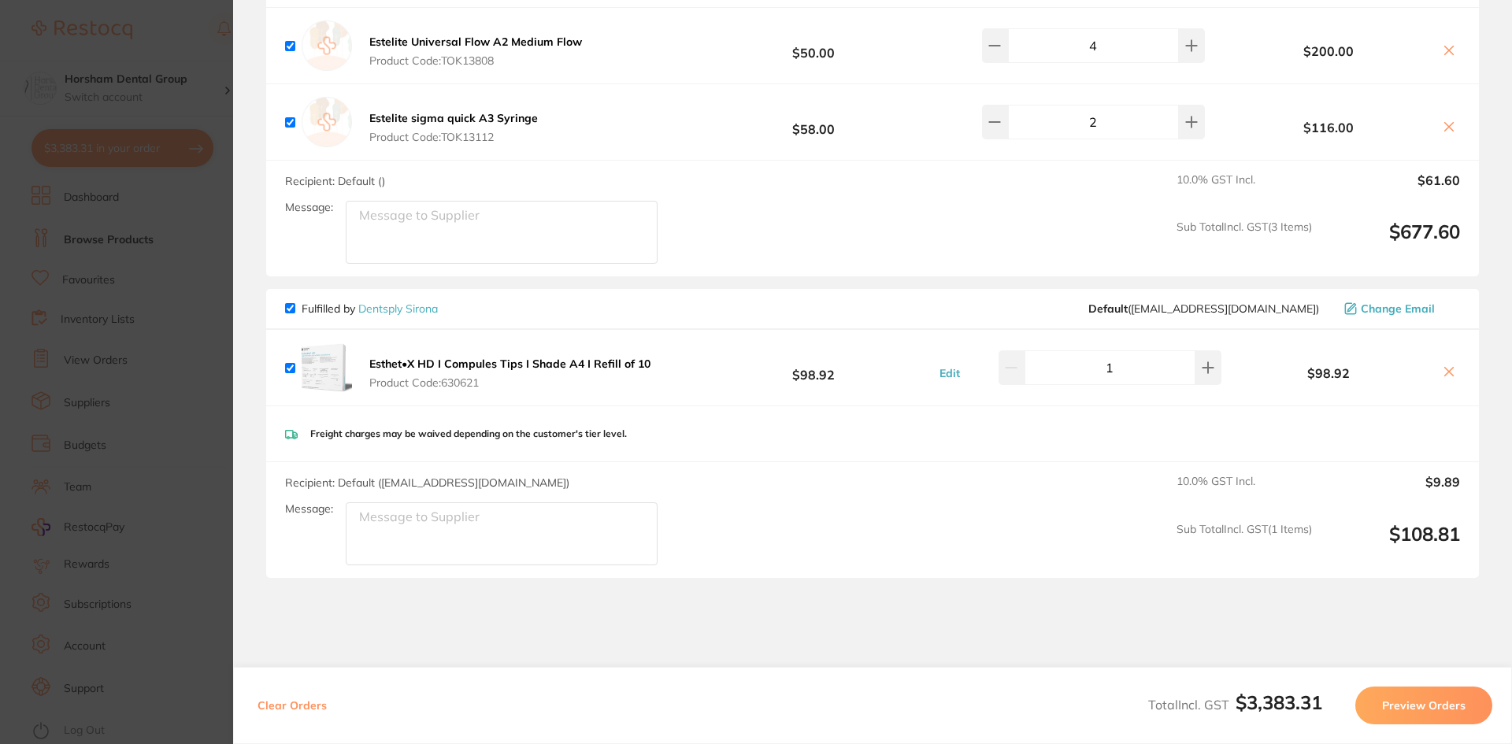
click at [65, 379] on section "Update RRP Set your pre negotiated price for this item. Item Agreed RRP (excl. …" at bounding box center [756, 372] width 1512 height 744
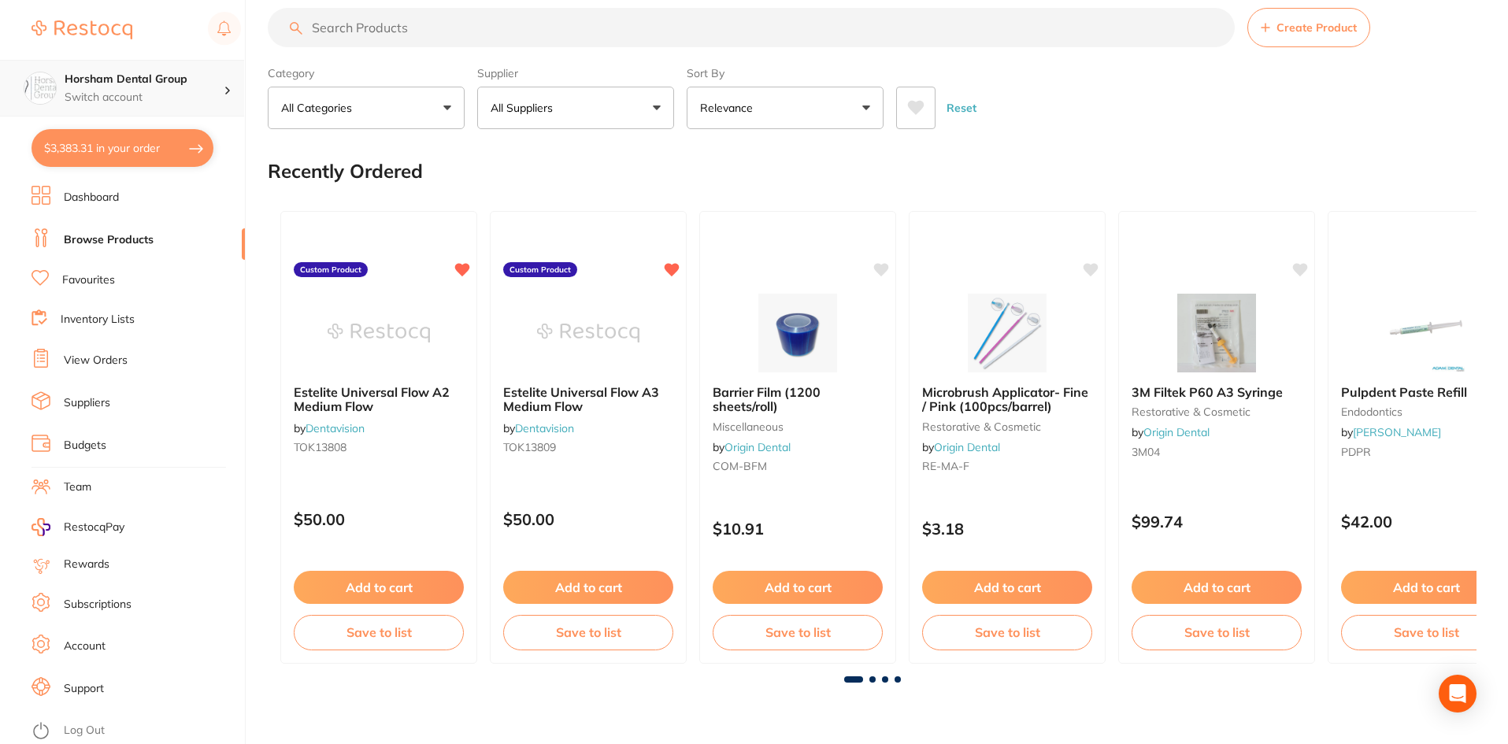
click at [123, 80] on h4 "Horsham Dental Group" at bounding box center [144, 80] width 159 height 16
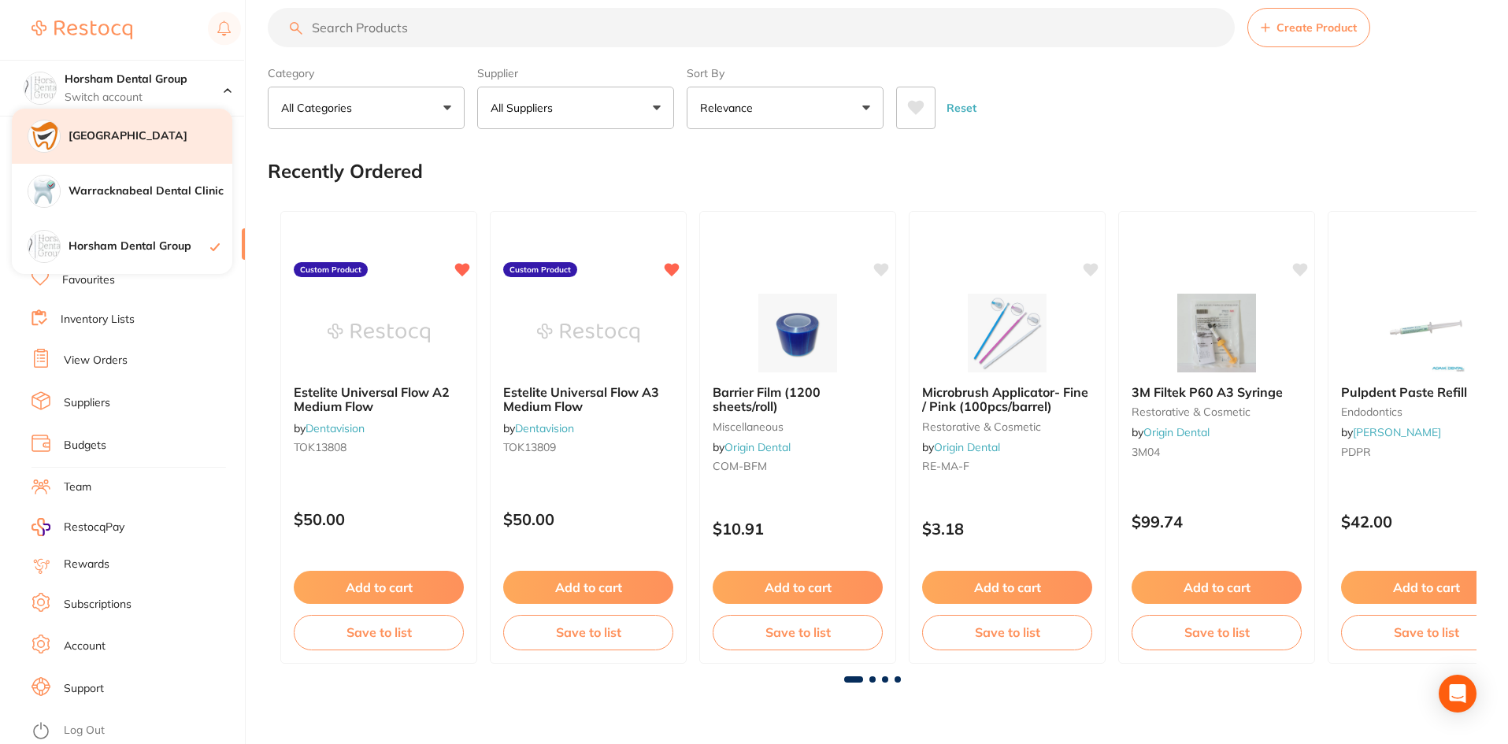
click at [141, 153] on div "[GEOGRAPHIC_DATA]" at bounding box center [122, 136] width 221 height 55
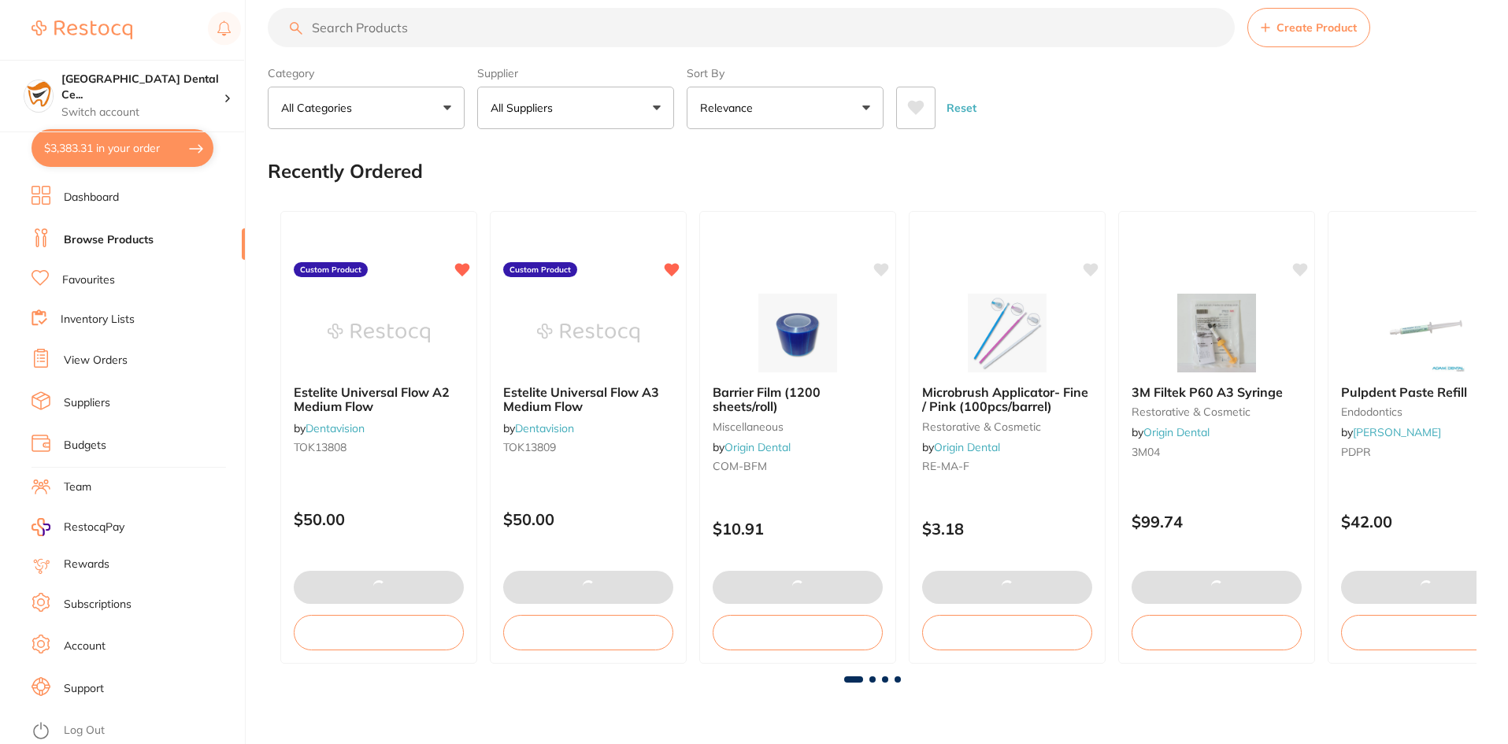
scroll to position [417, 0]
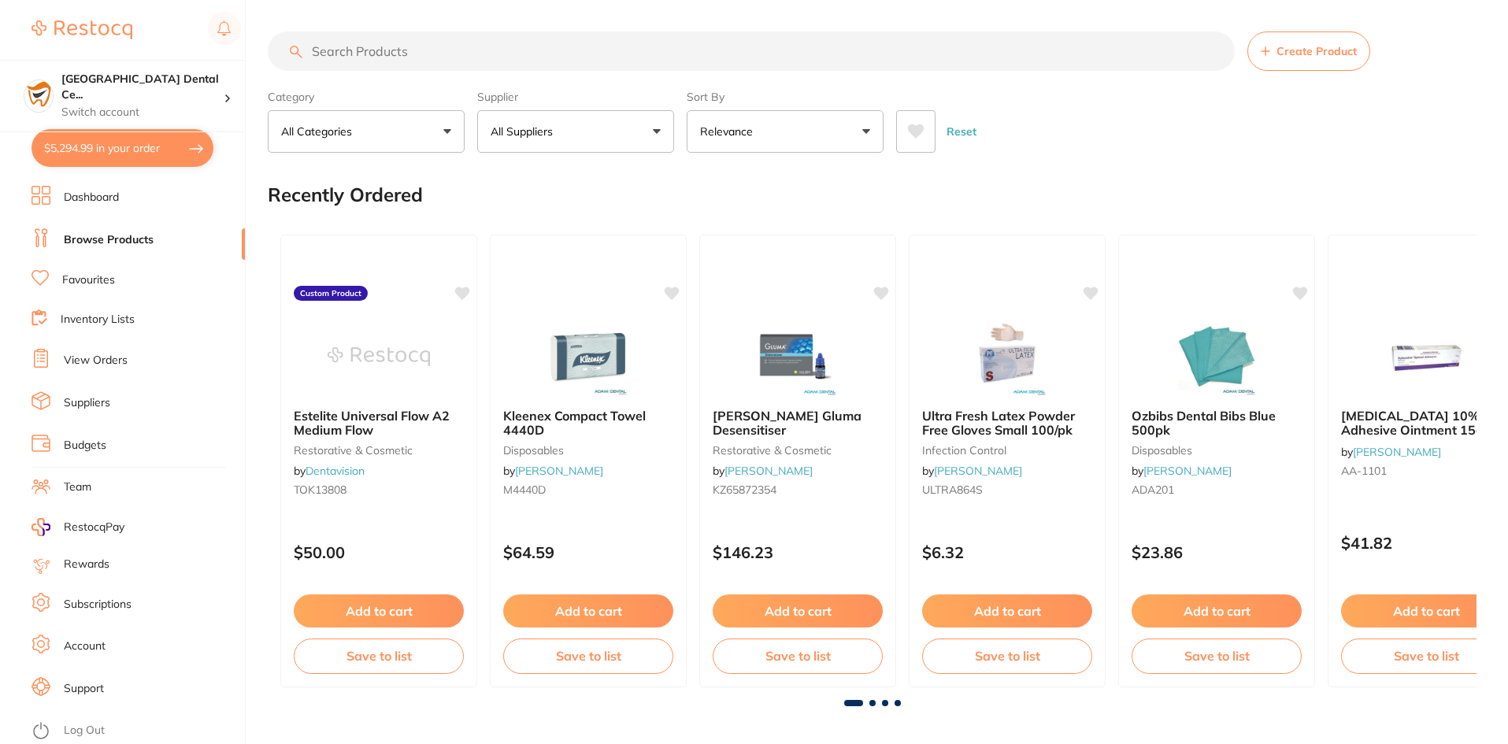
click at [131, 150] on button "$5,294.99 in your order" at bounding box center [123, 148] width 182 height 38
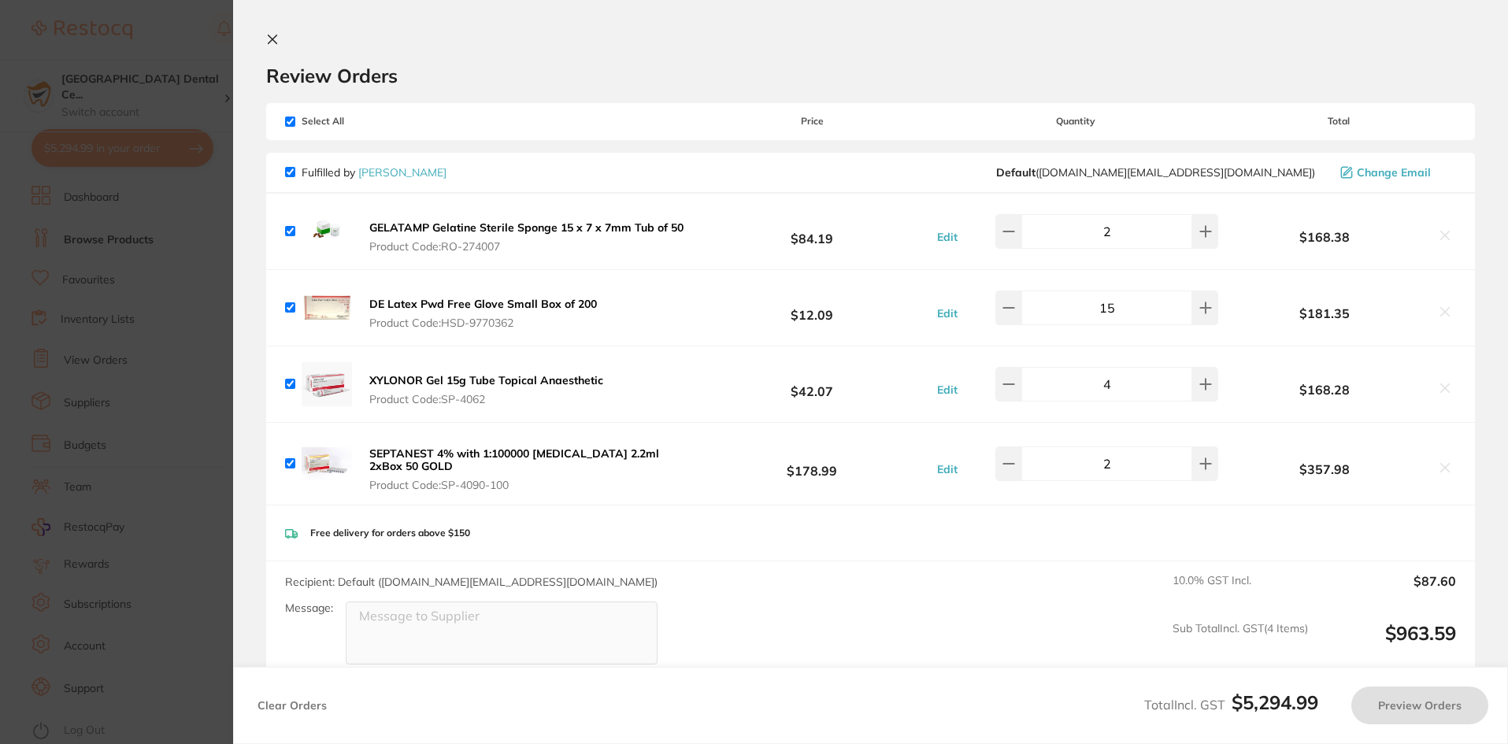
checkbox input "true"
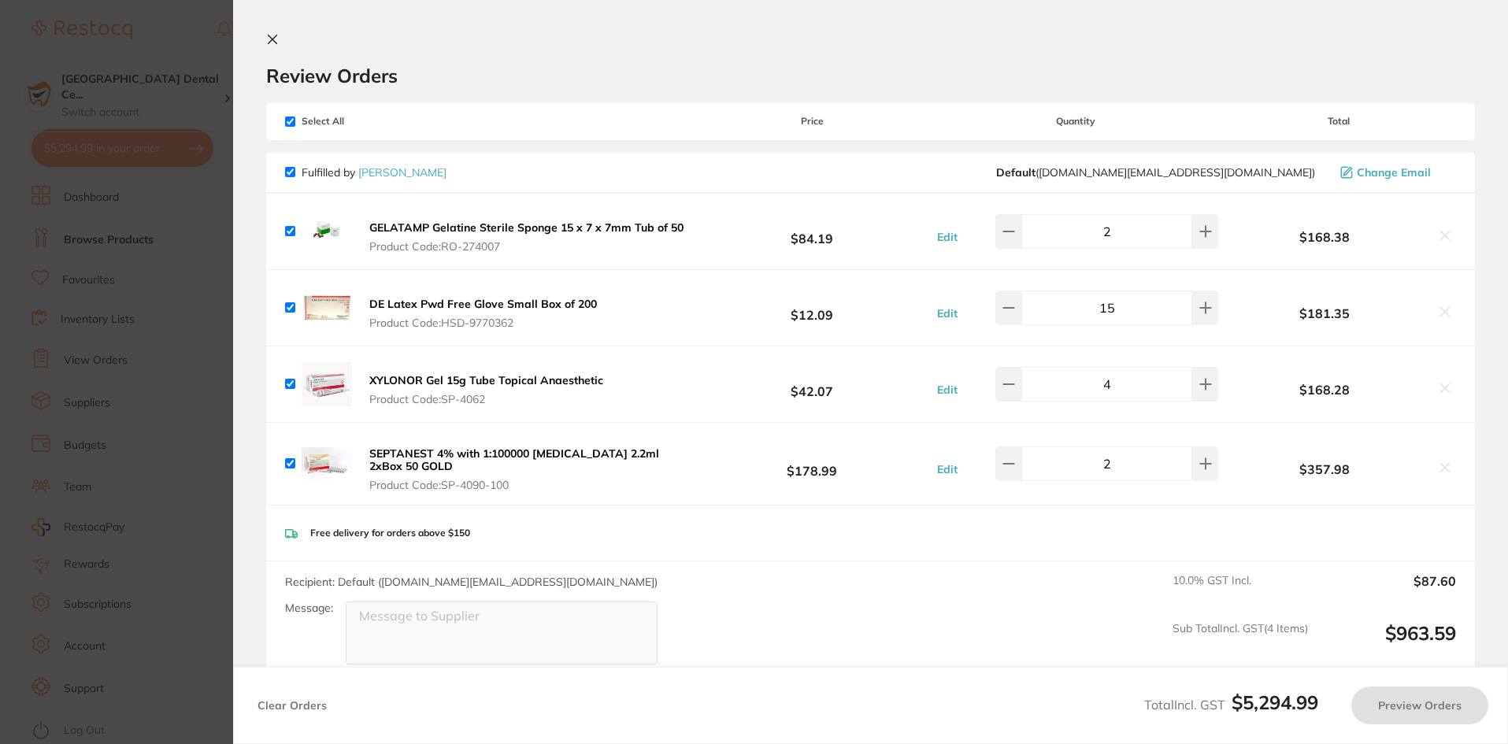
checkbox input "true"
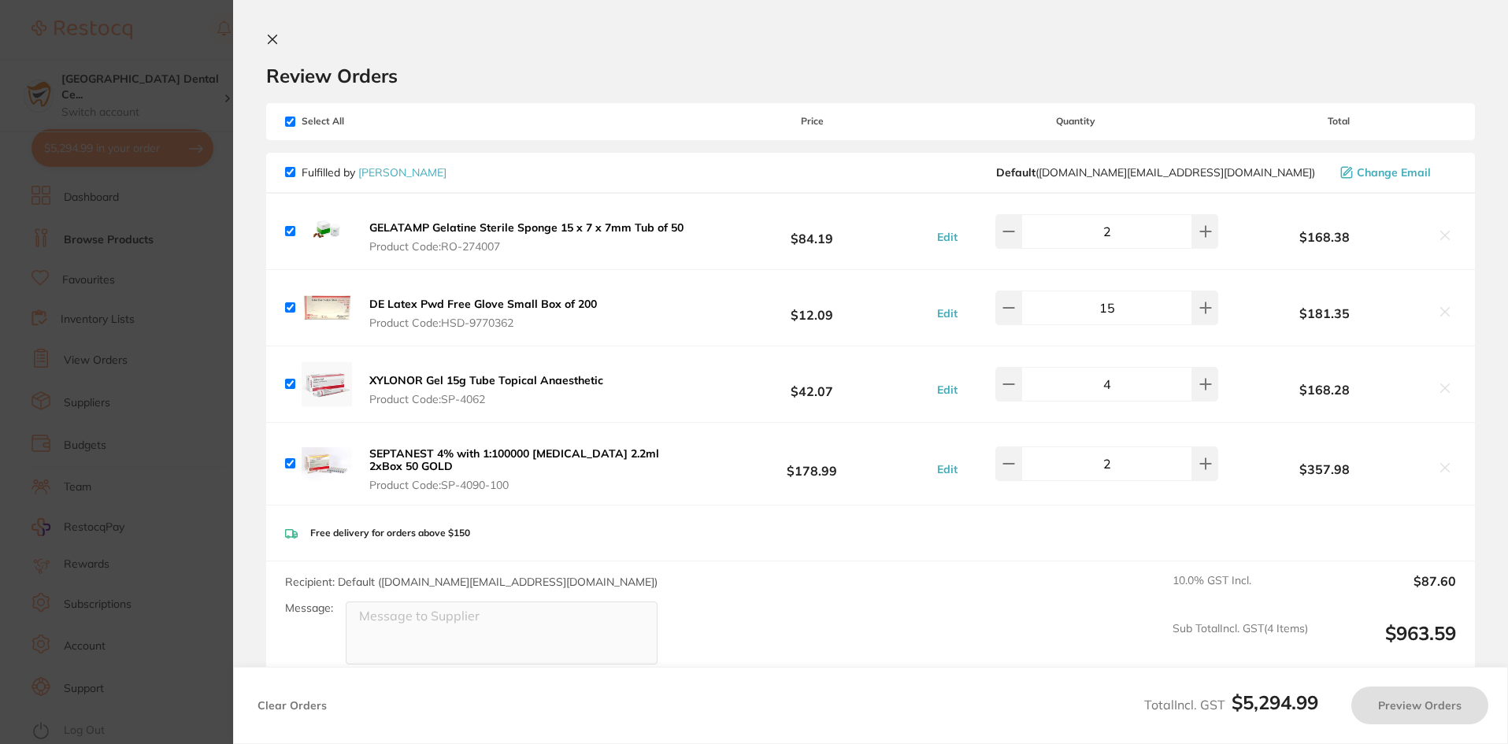
checkbox input "true"
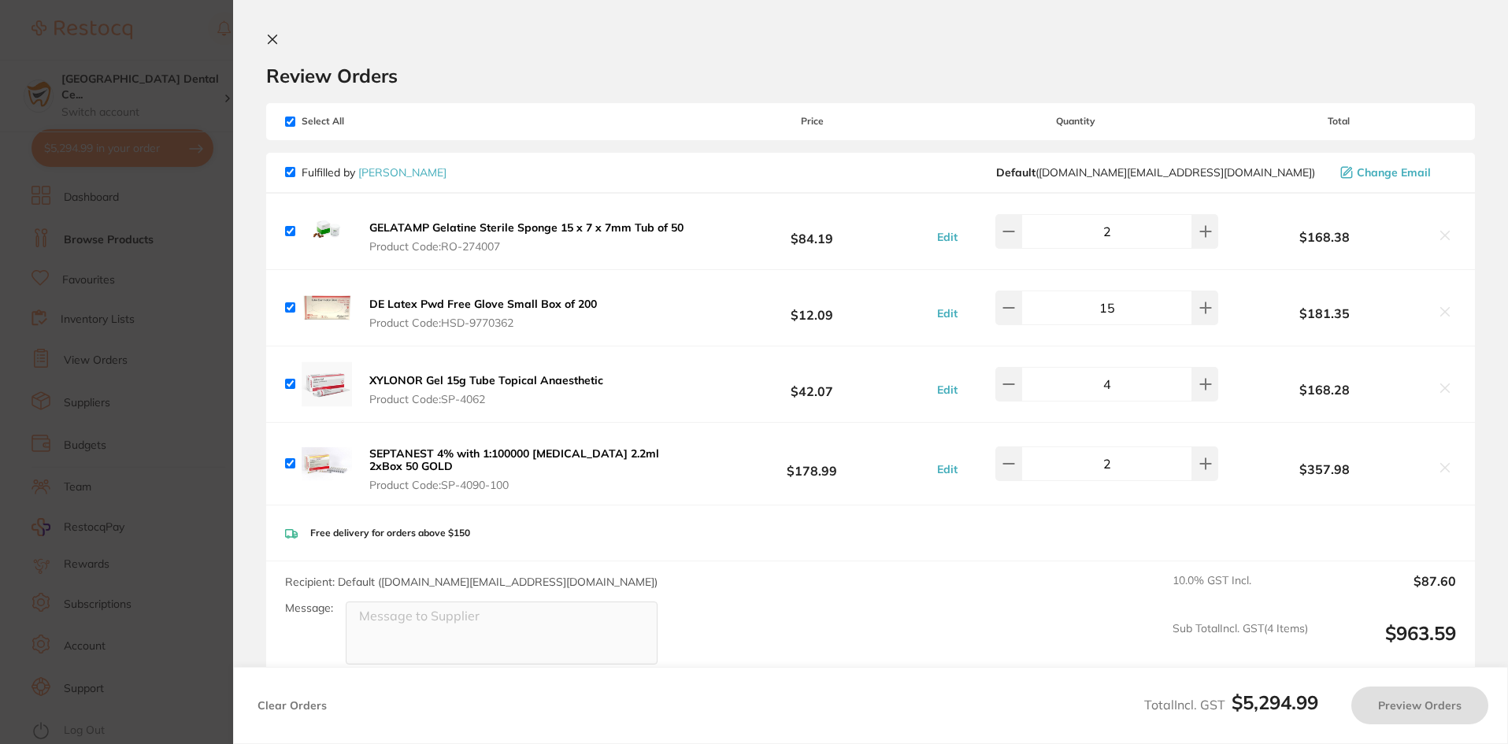
checkbox input "true"
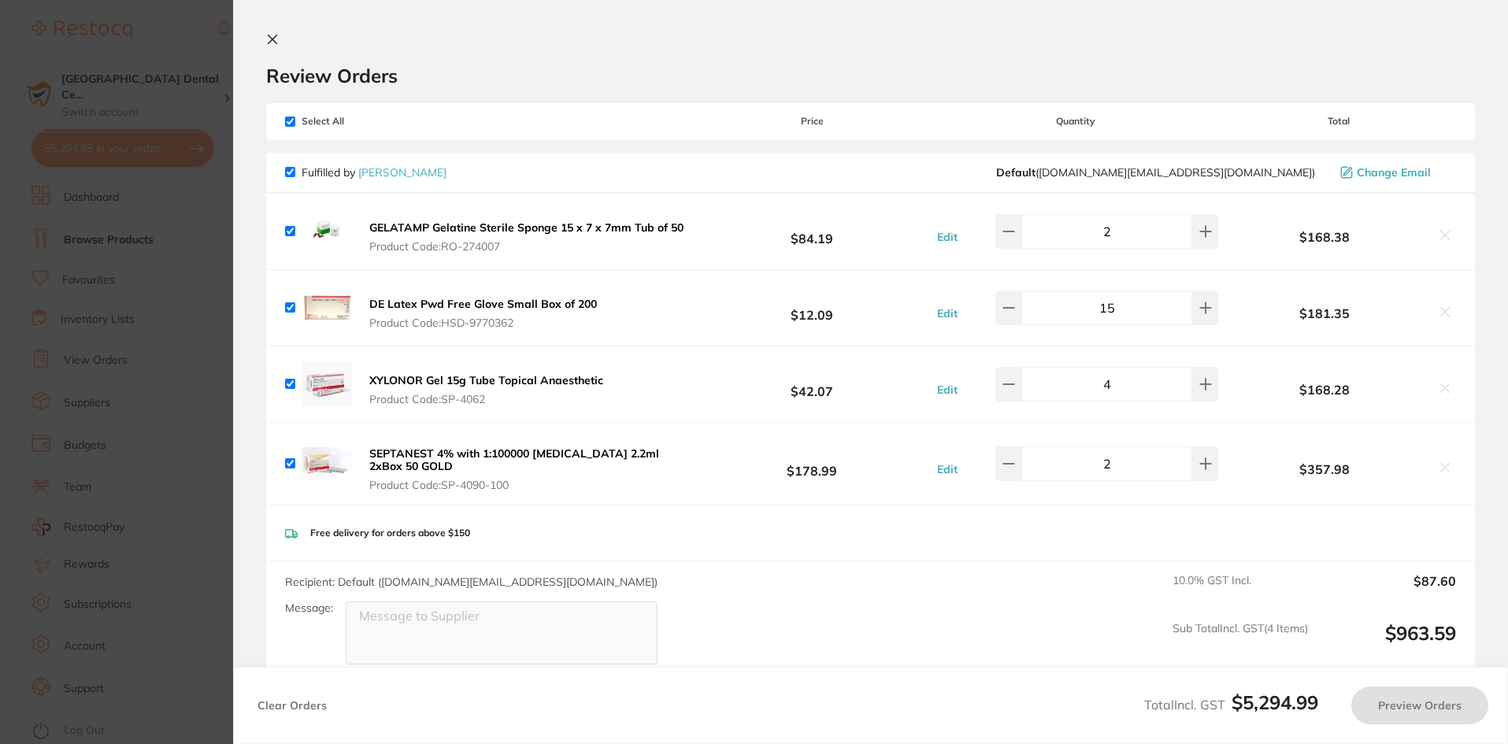
checkbox input "true"
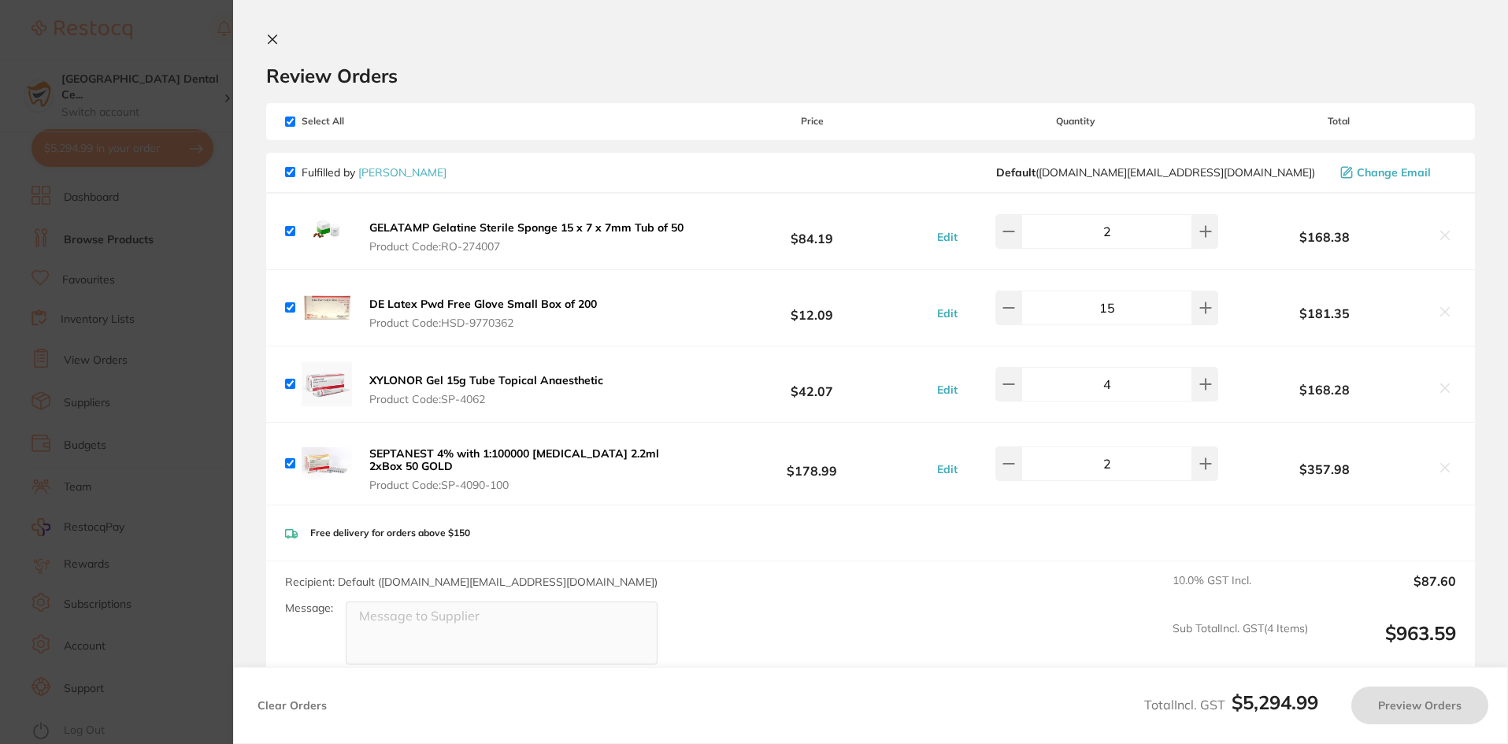
checkbox input "true"
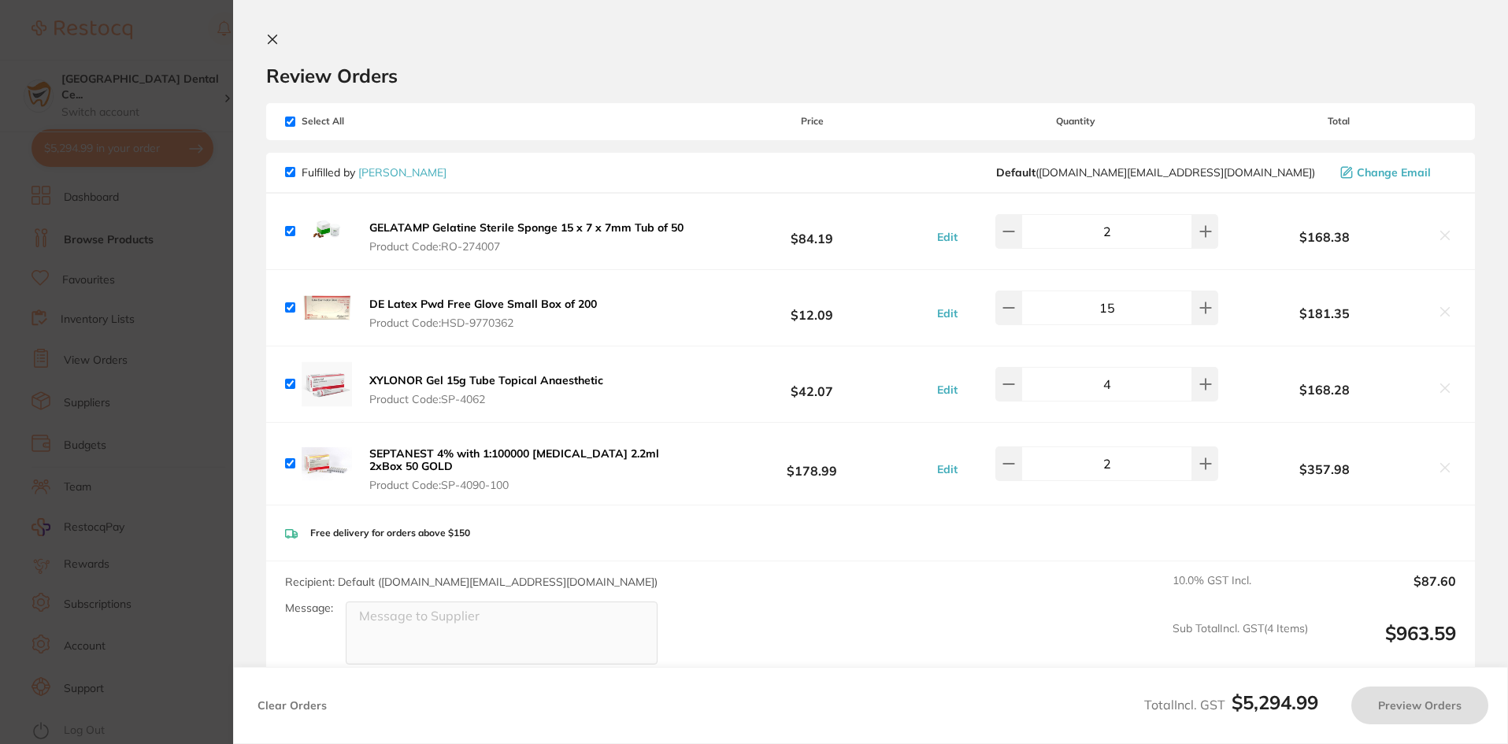
checkbox input "true"
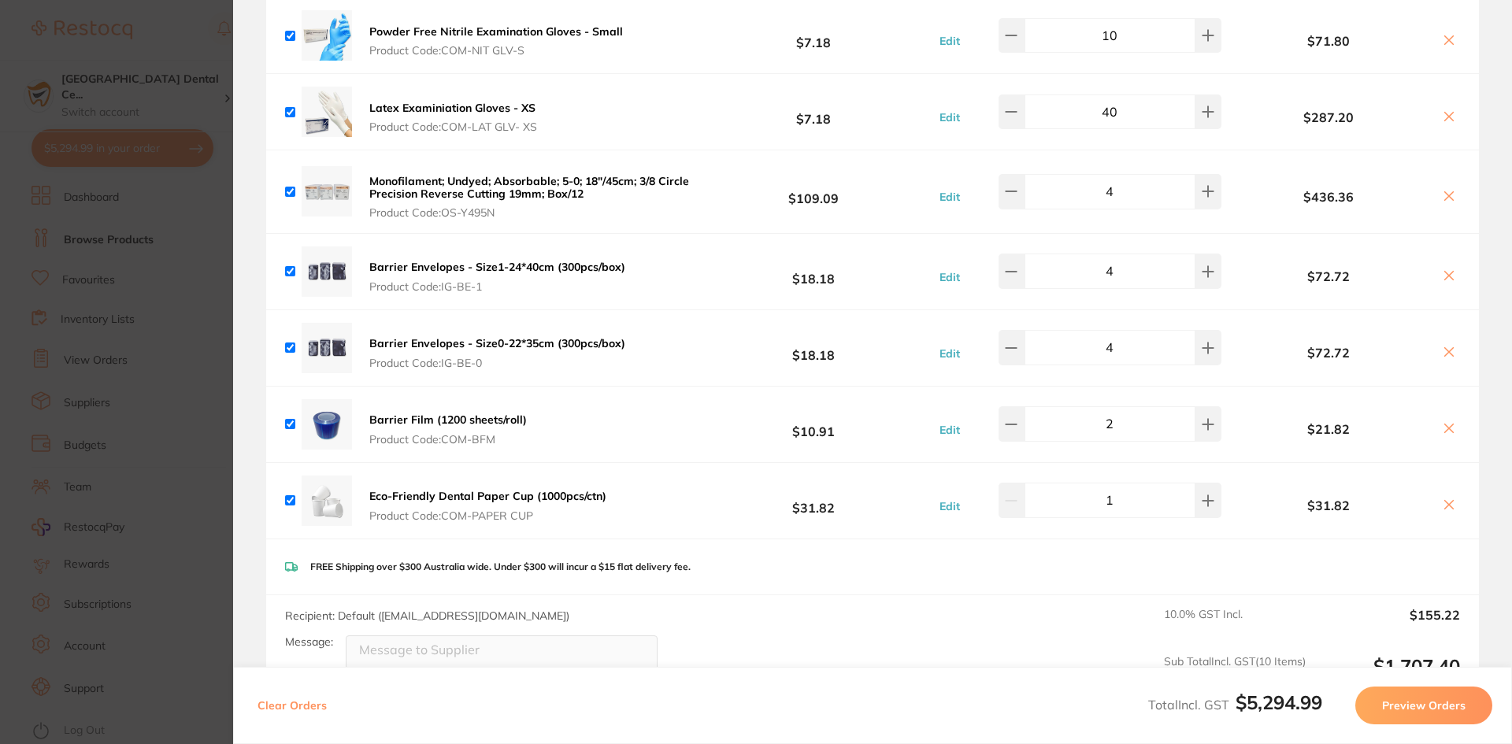
scroll to position [647, 0]
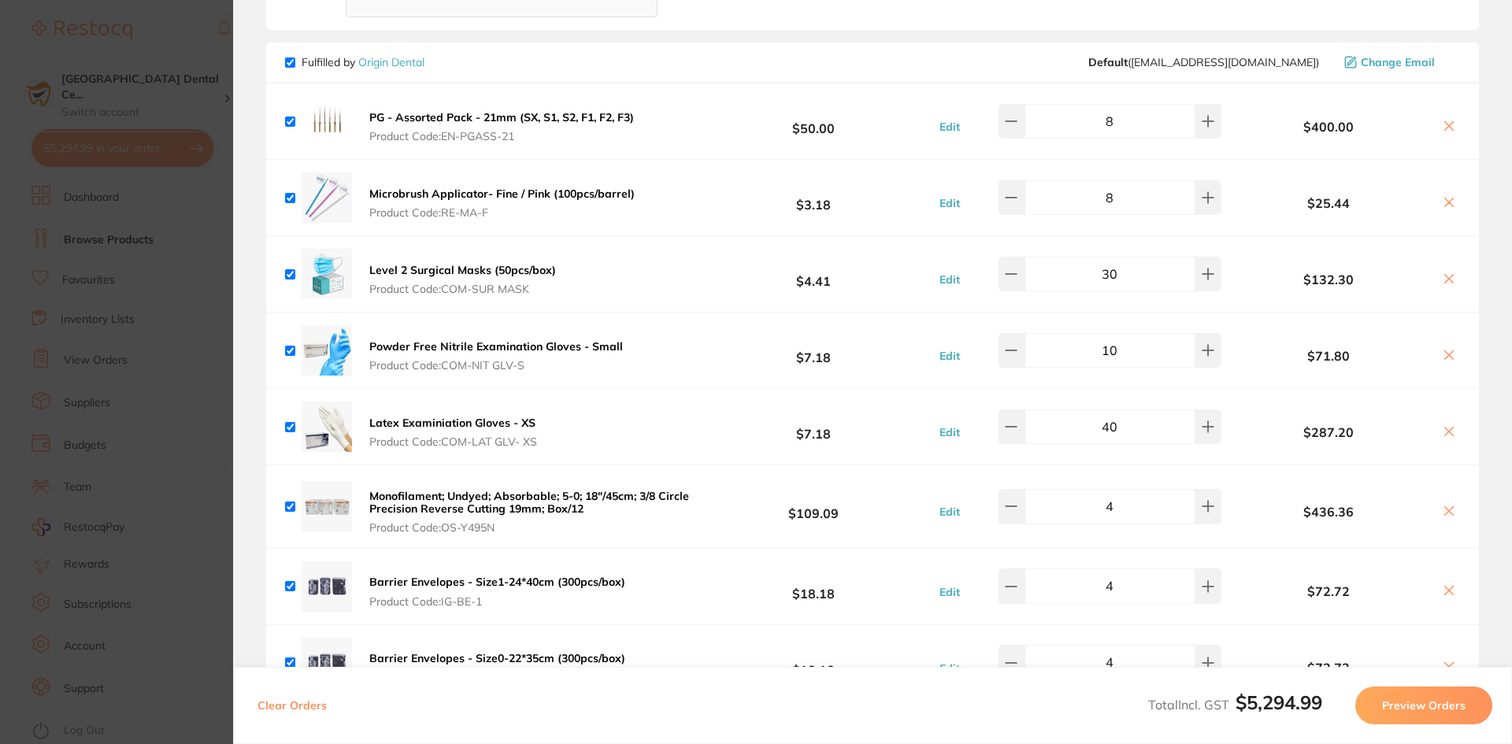
click at [1449, 123] on icon at bounding box center [1449, 126] width 13 height 13
checkbox input "false"
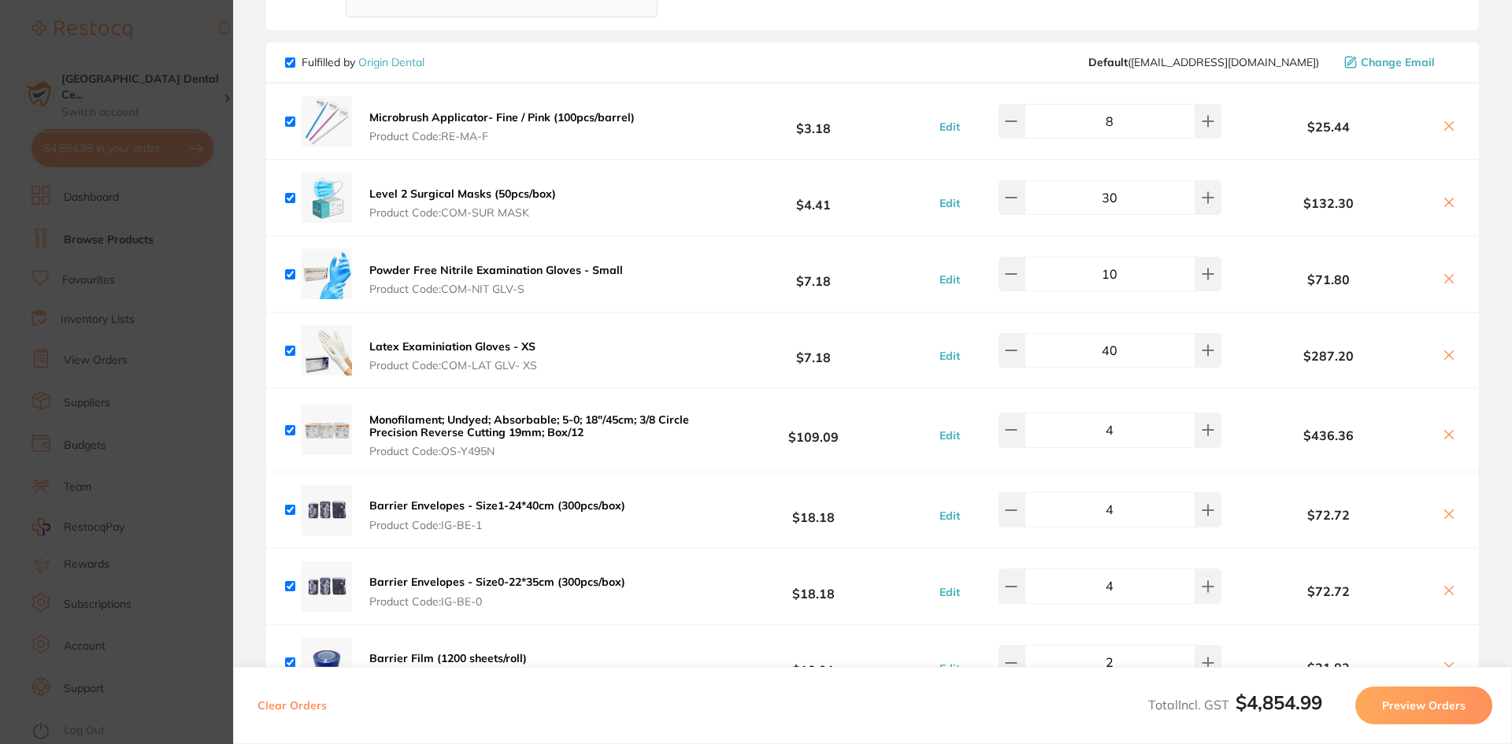
click at [159, 187] on section "Update RRP Set your pre negotiated price for this item. Item Agreed RRP (excl. …" at bounding box center [756, 372] width 1512 height 744
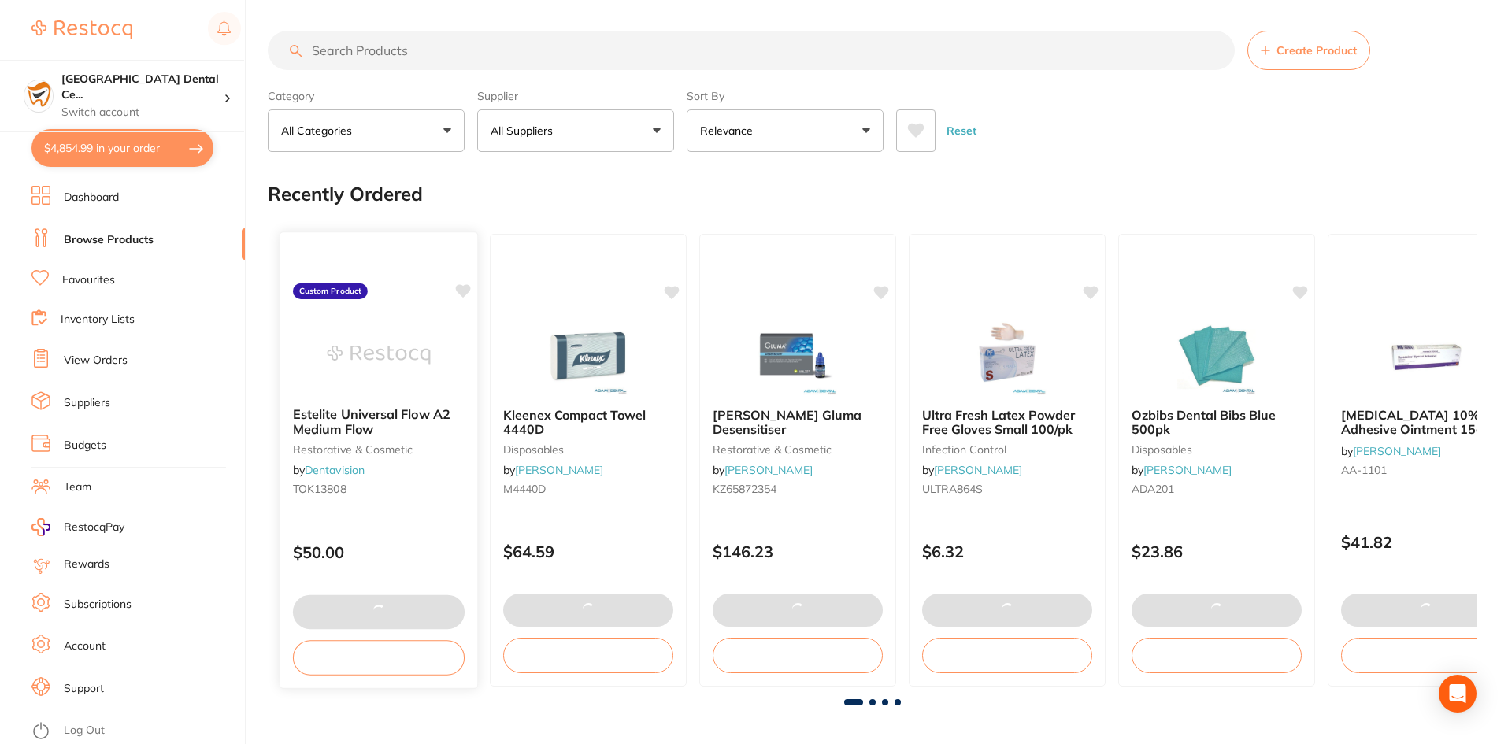
scroll to position [0, 0]
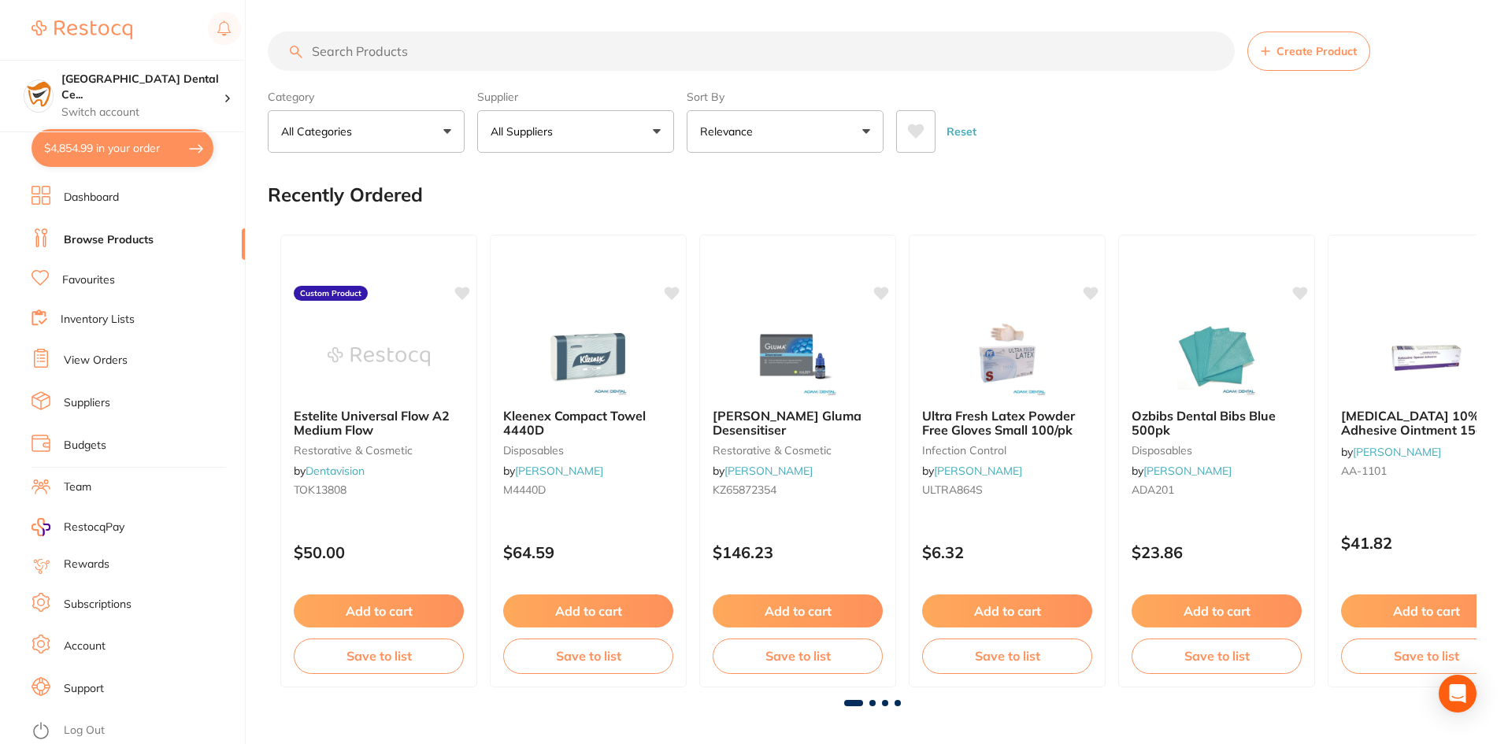
click at [376, 61] on input "search" at bounding box center [751, 51] width 967 height 39
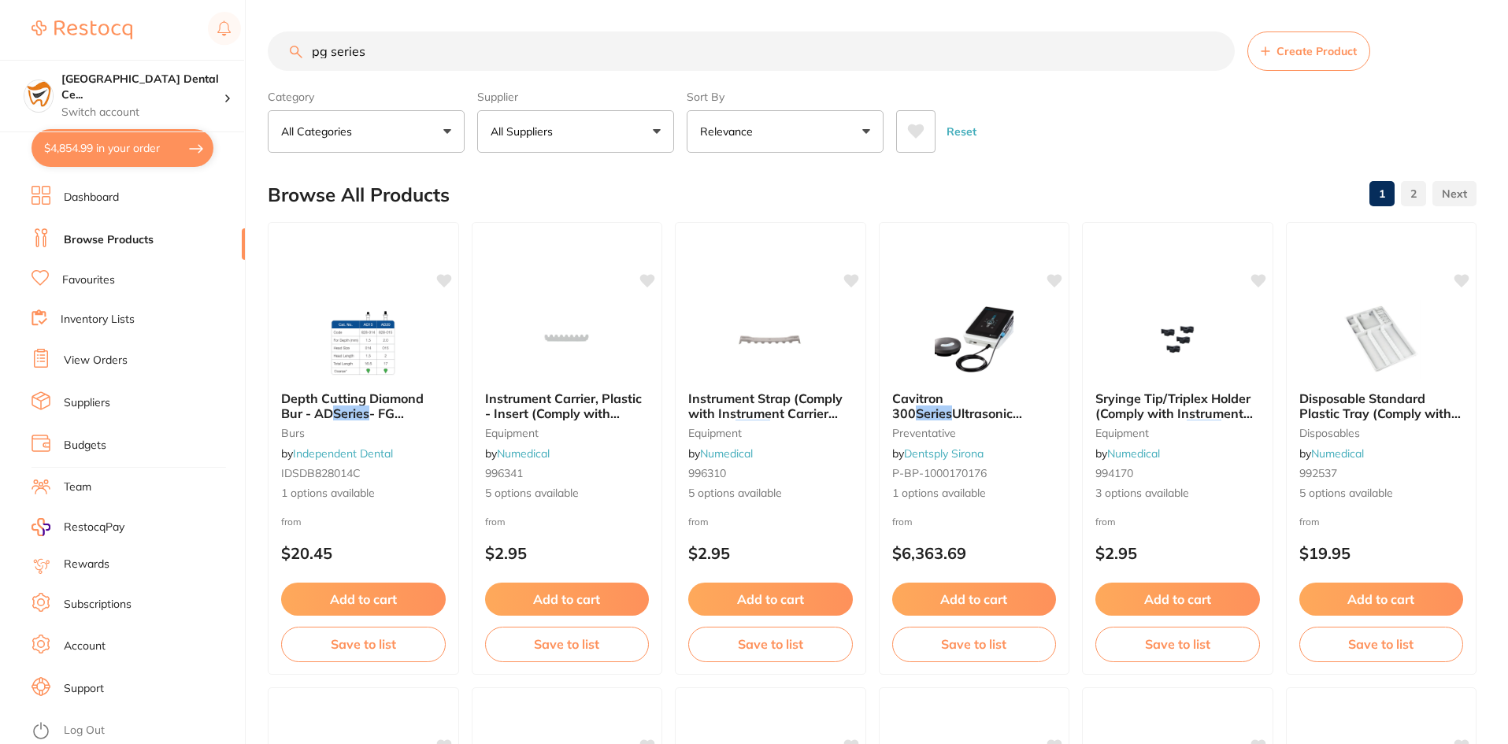
type input "pg series"
click at [604, 117] on button "All Suppliers" at bounding box center [575, 131] width 197 height 43
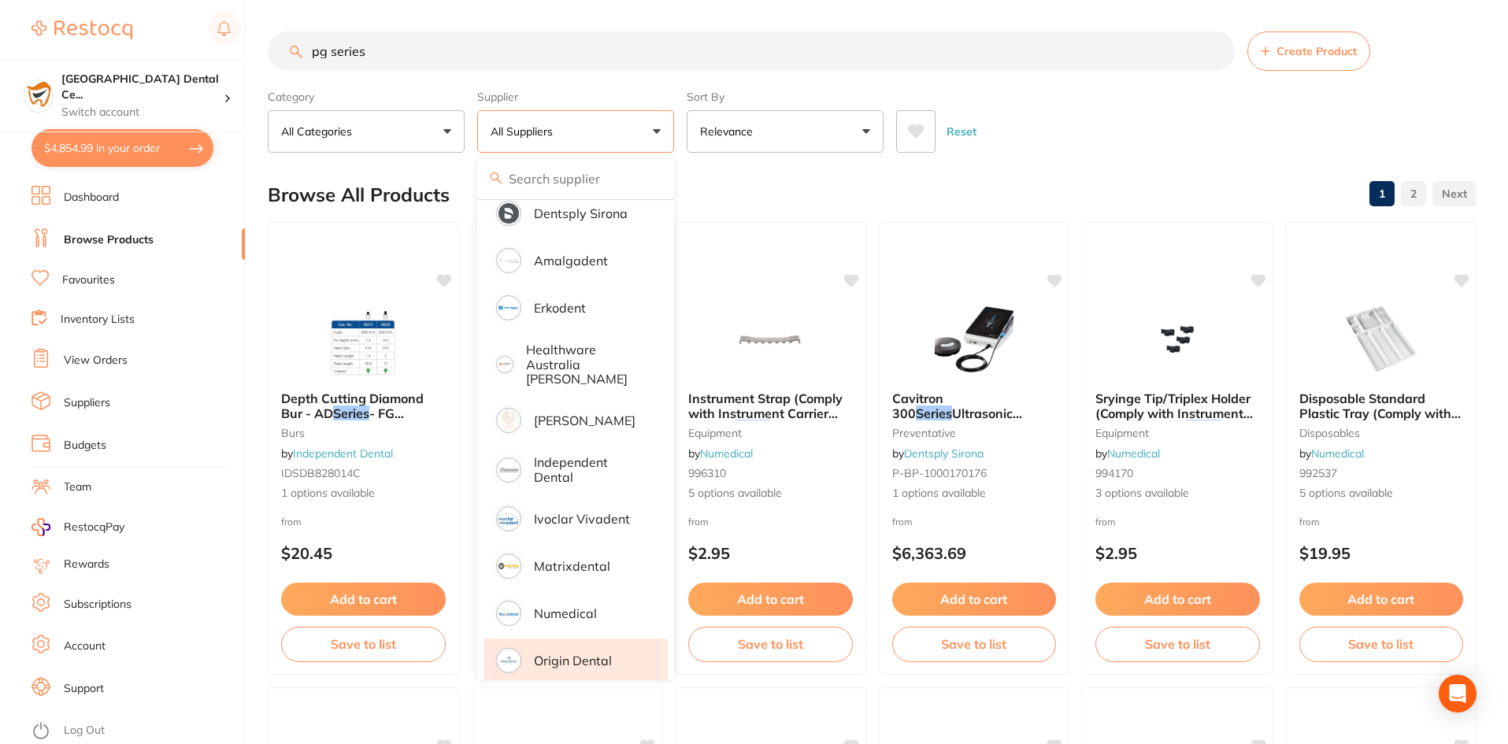
scroll to position [110, 0]
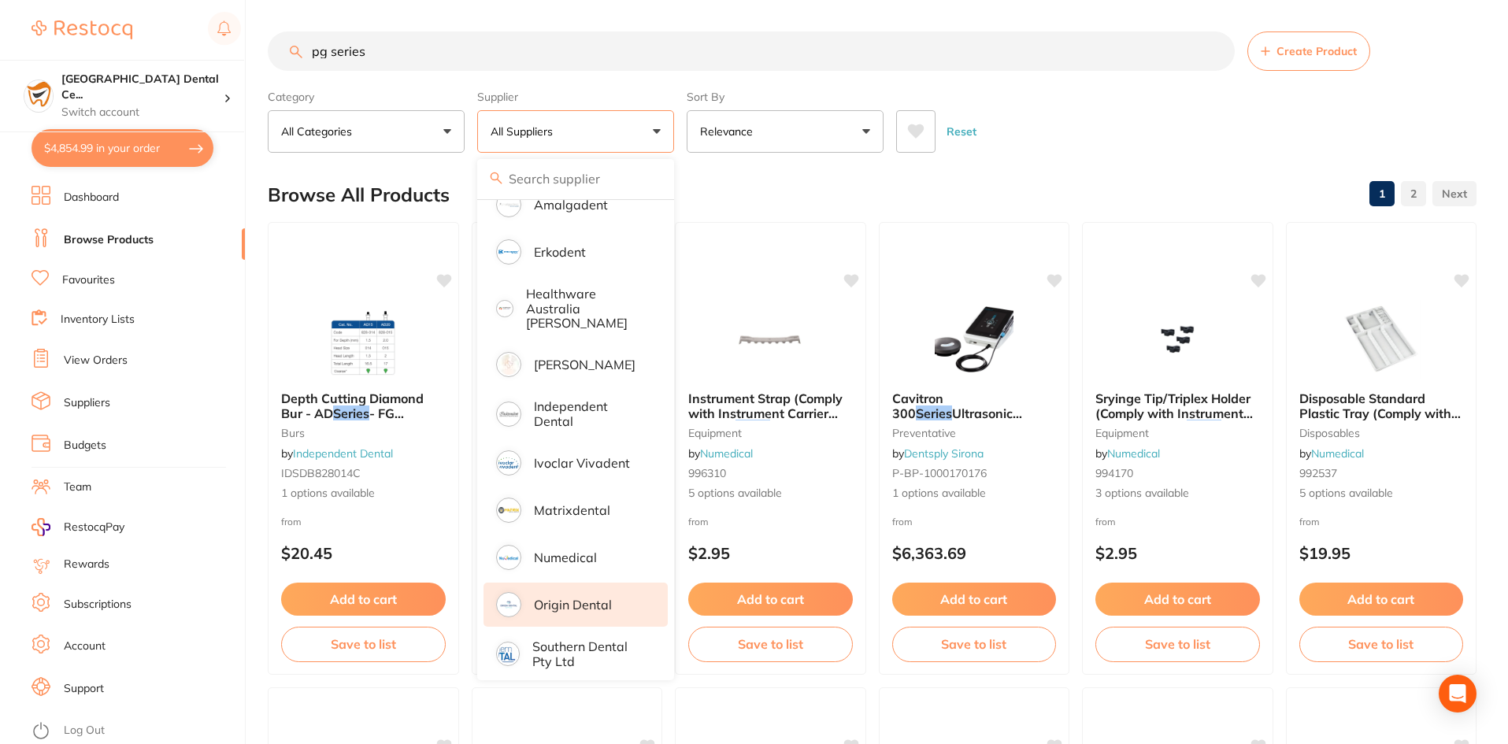
click at [554, 598] on p "Origin Dental" at bounding box center [573, 605] width 78 height 14
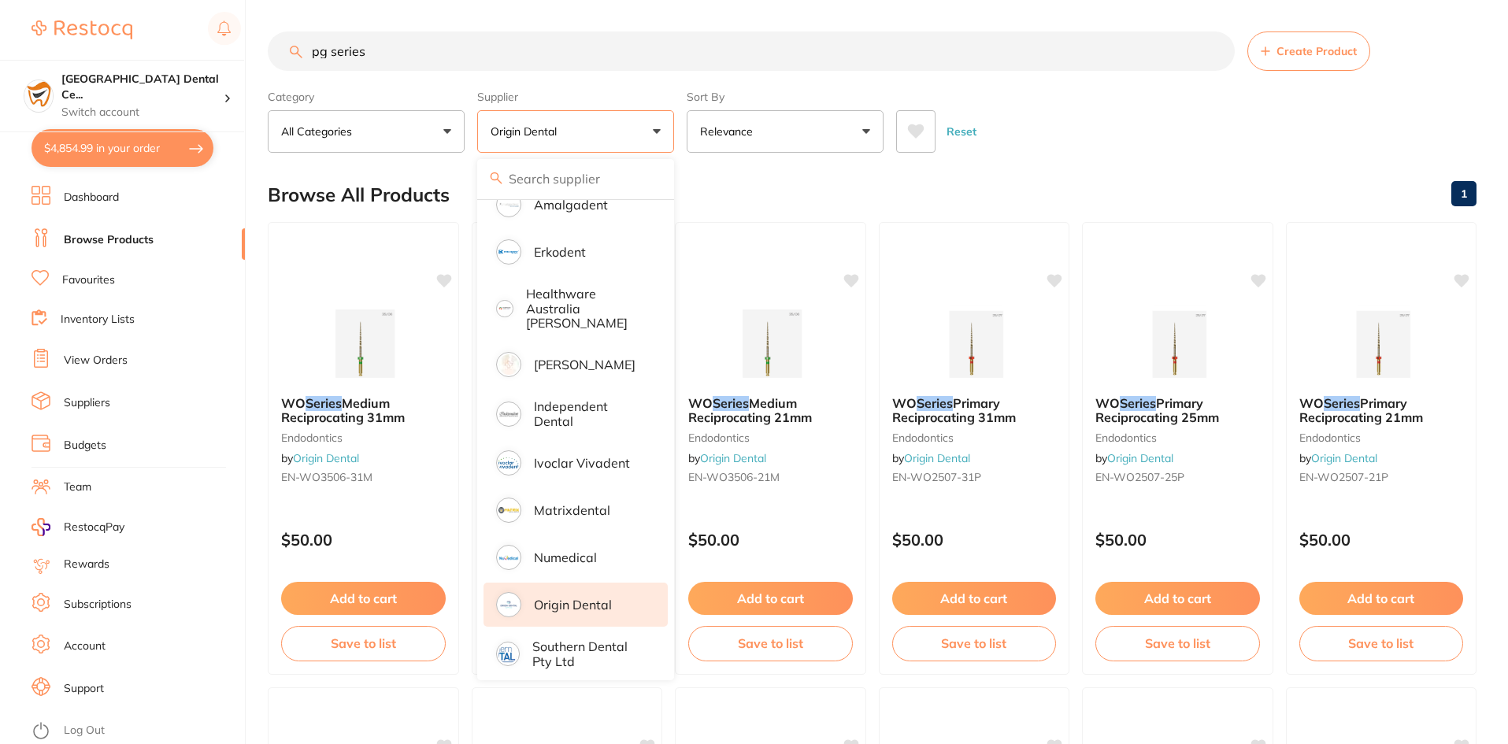
click at [1087, 149] on div "Reset" at bounding box center [1180, 125] width 568 height 55
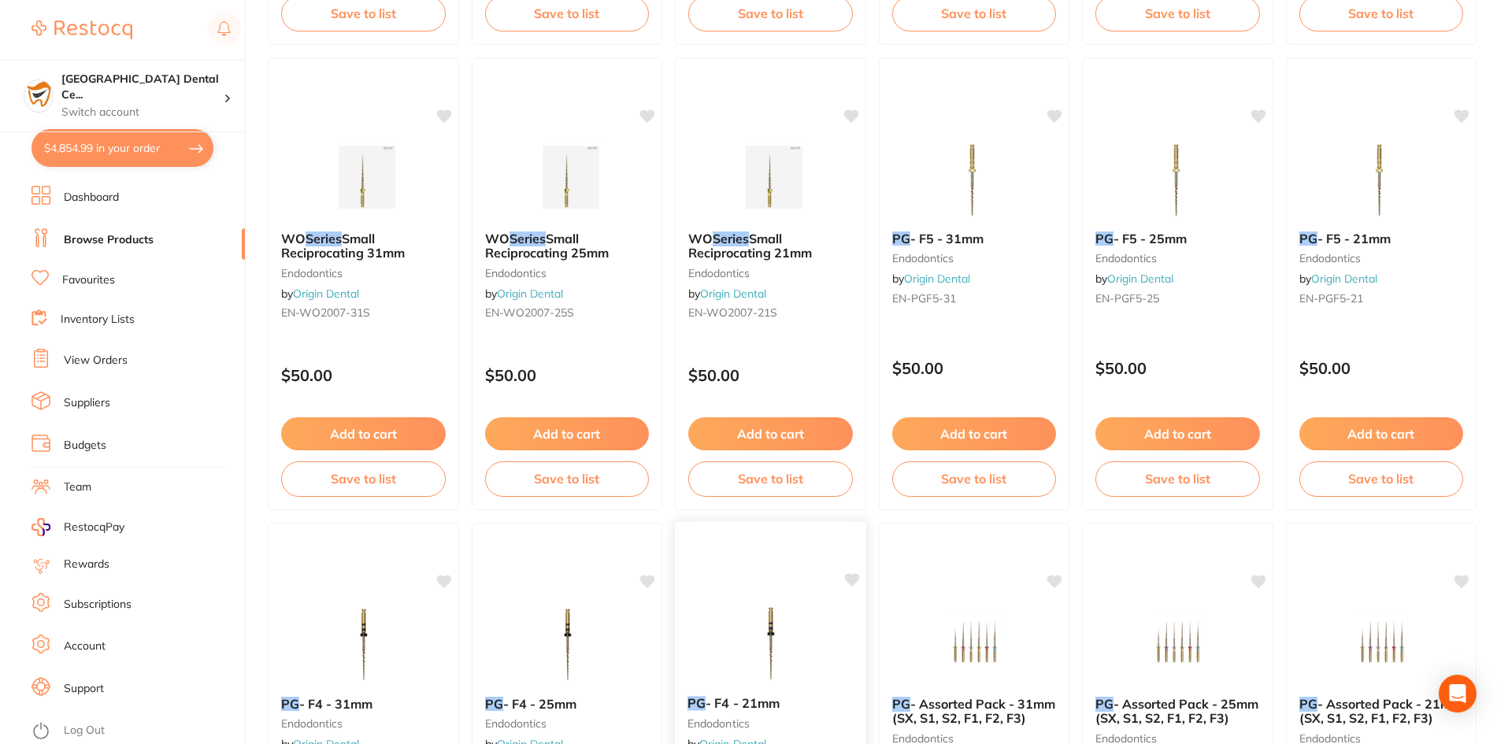
scroll to position [945, 0]
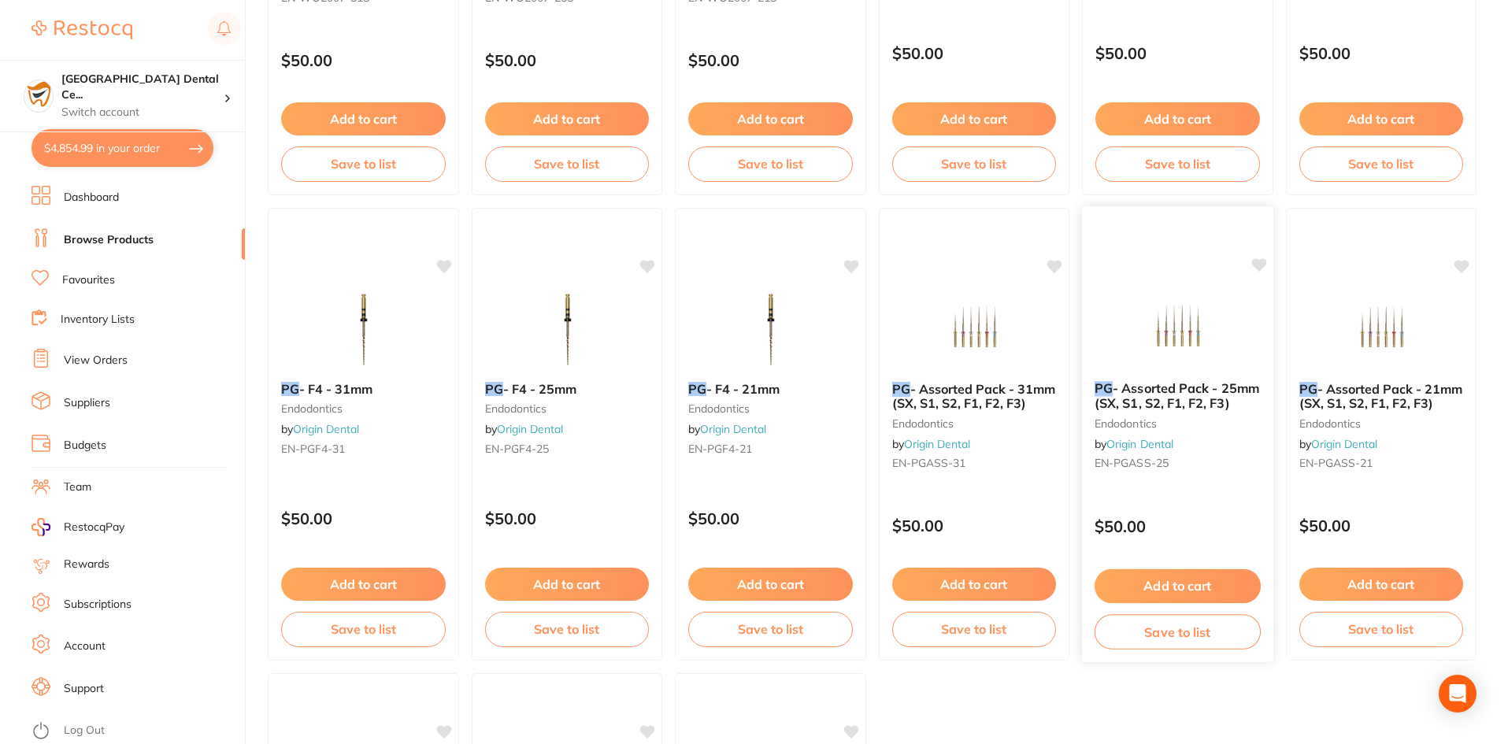
click at [1235, 406] on span "- Assorted Pack - 25mm (SX, S1, S2, F1, F2, F3)" at bounding box center [1177, 395] width 165 height 31
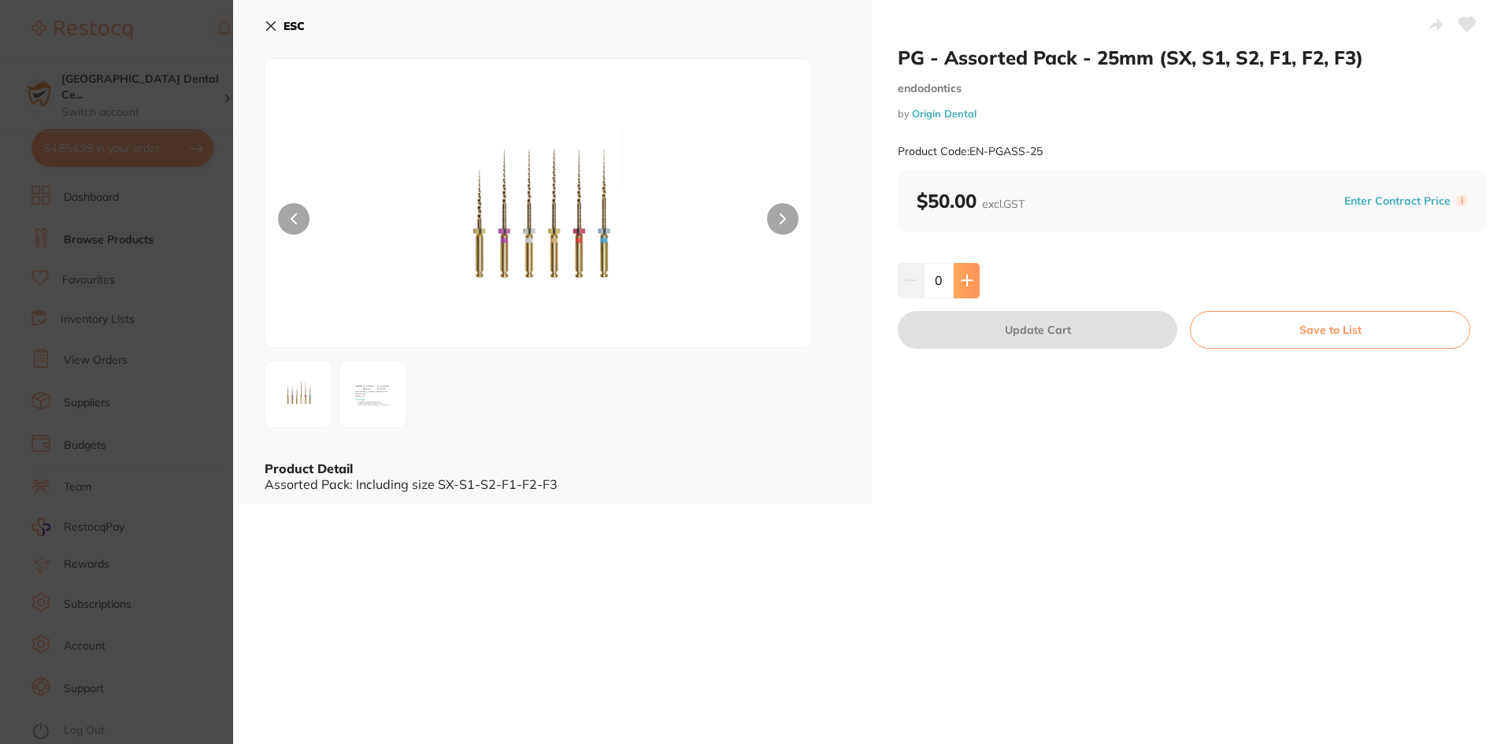
click at [976, 284] on button at bounding box center [967, 280] width 26 height 35
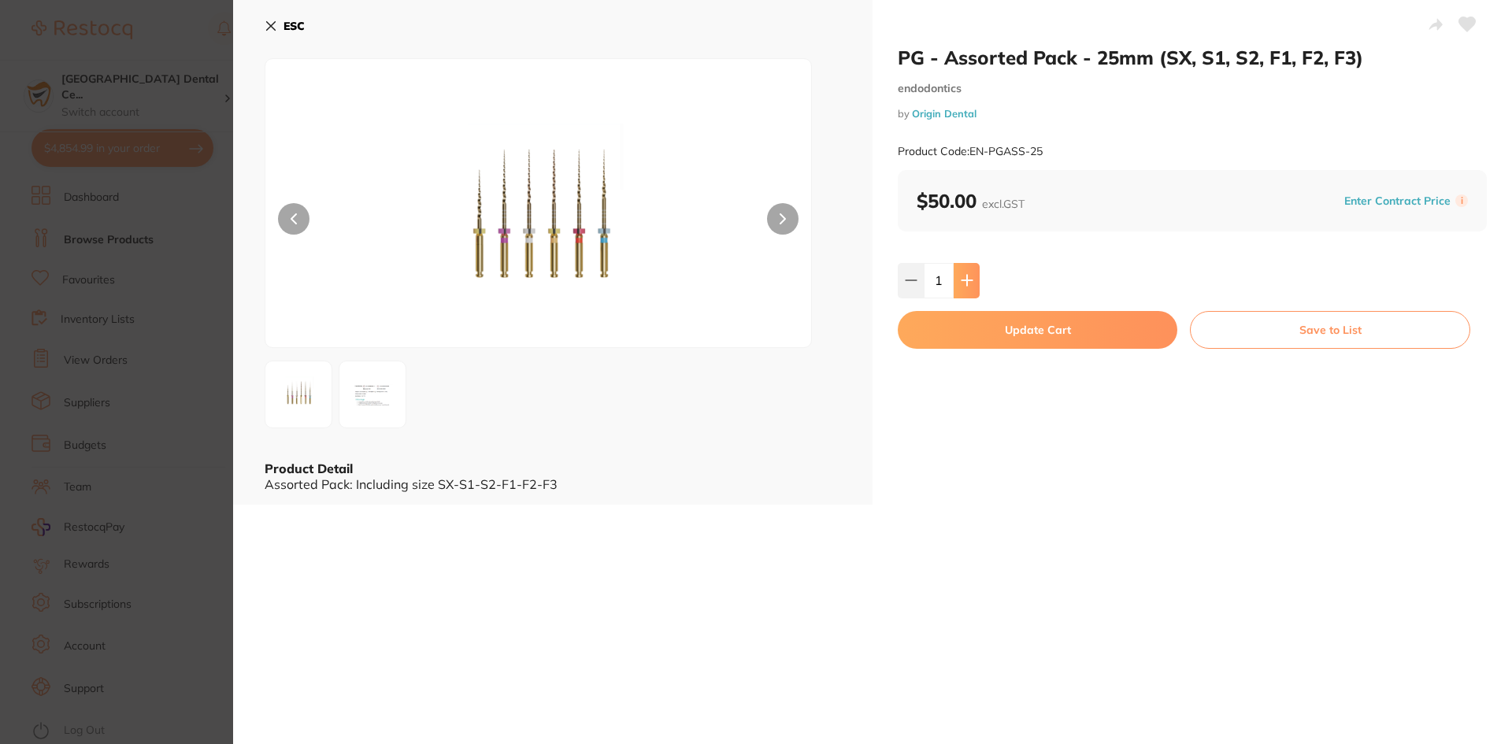
click at [976, 284] on button at bounding box center [967, 280] width 26 height 35
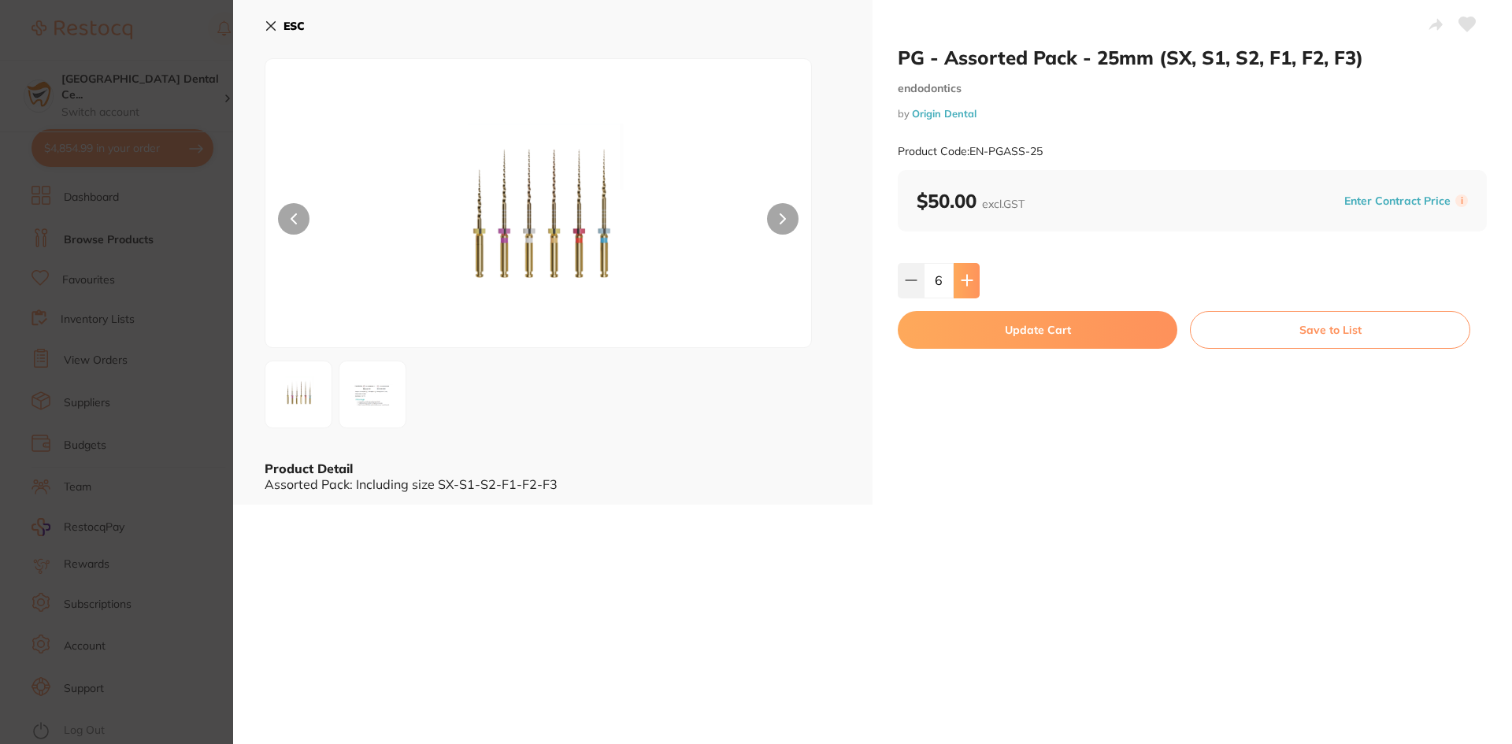
click at [965, 272] on button at bounding box center [967, 280] width 26 height 35
click at [972, 275] on button at bounding box center [967, 280] width 26 height 35
type input "8"
click at [974, 331] on button "Update Cart" at bounding box center [1038, 330] width 280 height 38
checkbox input "true"
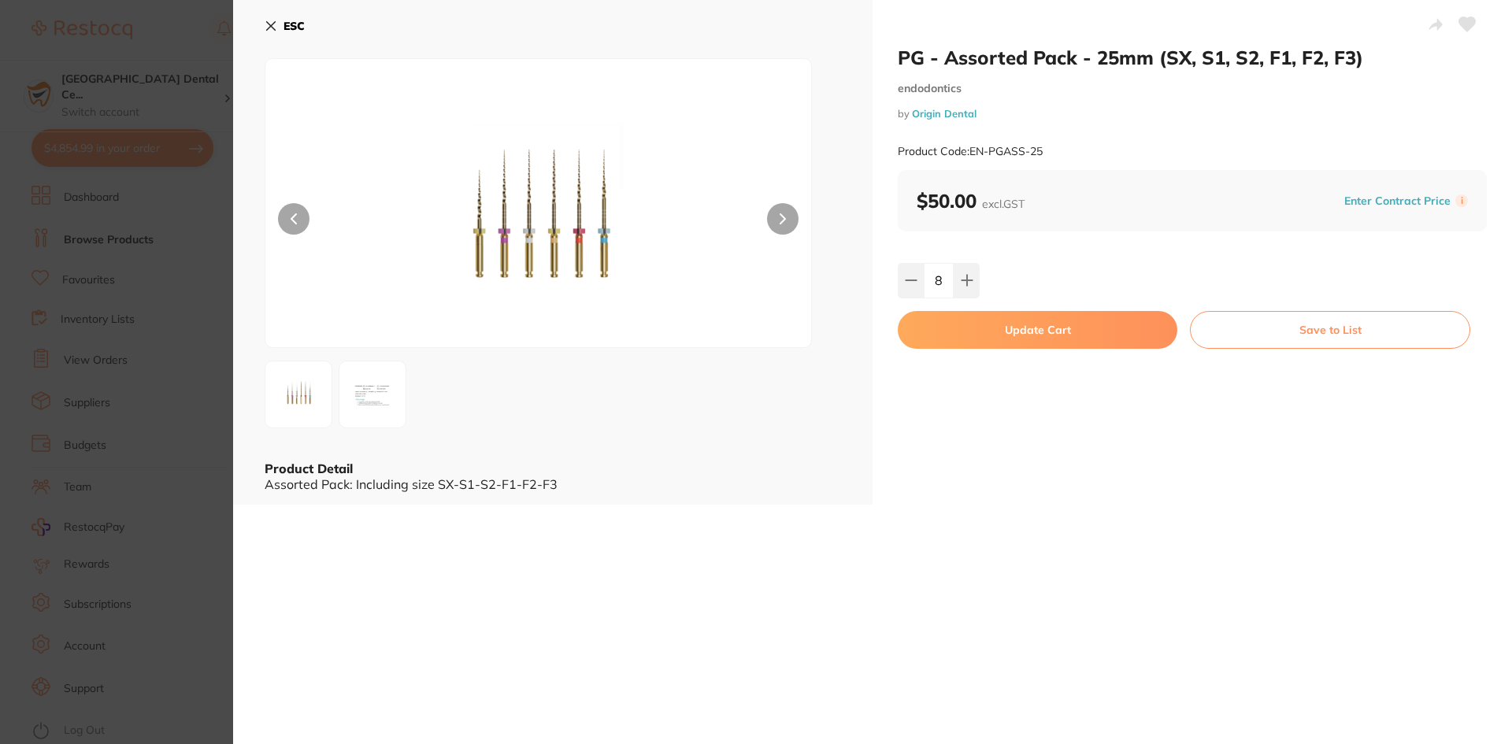
checkbox input "false"
